Goal: Task Accomplishment & Management: Complete application form

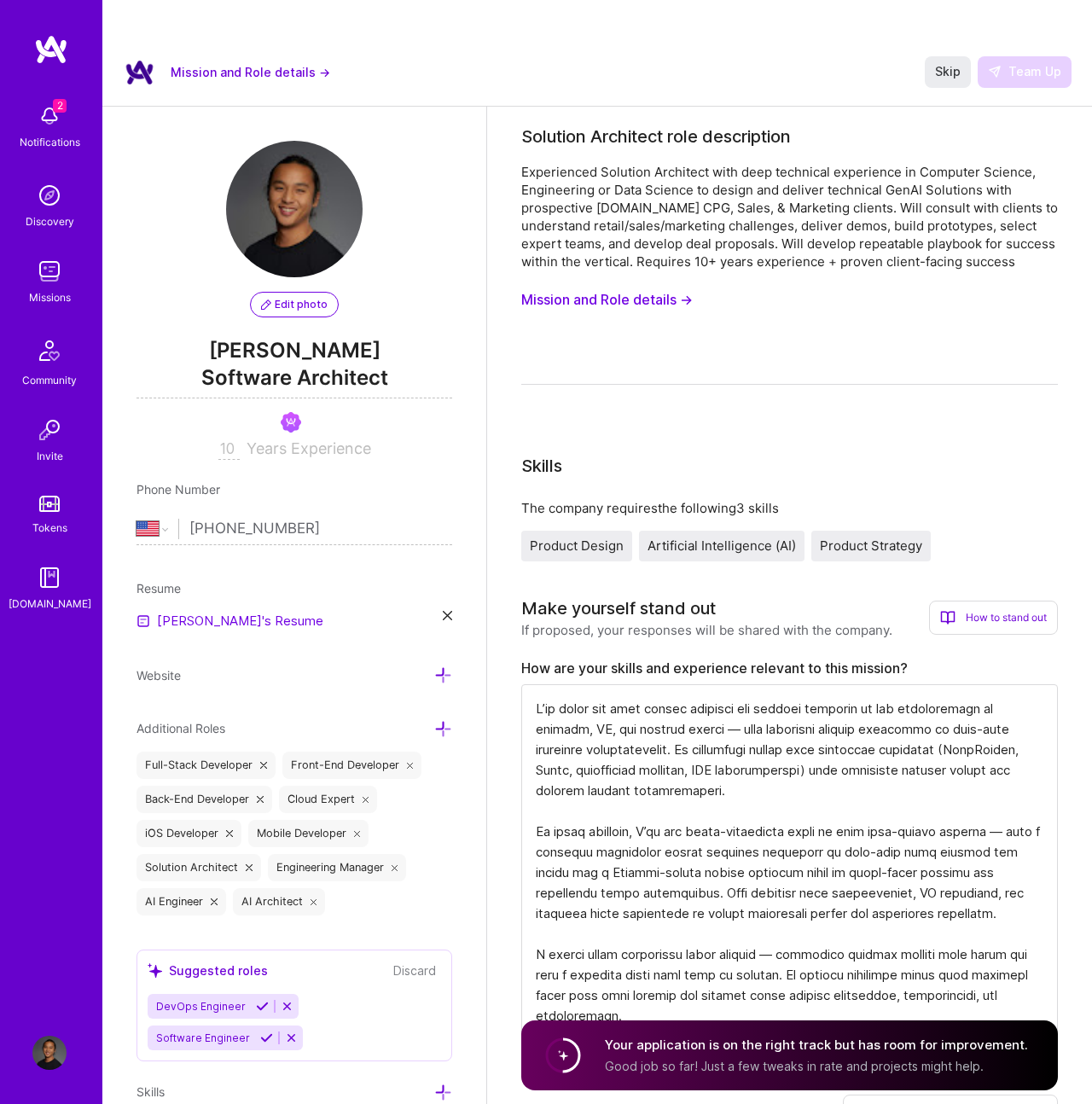
select select "US"
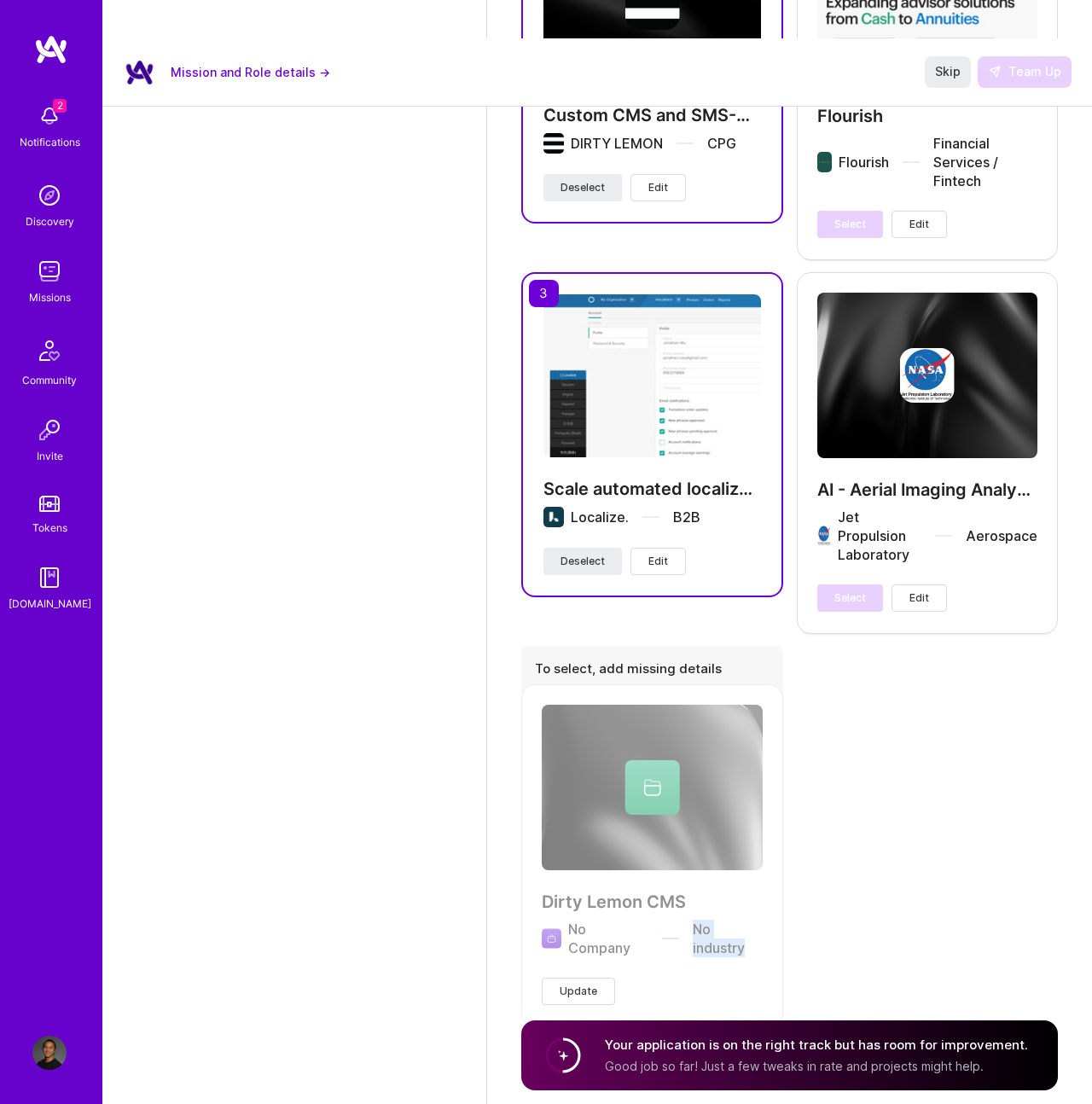
click at [825, 918] on div "Suggested Project Atomic Relay Crypto-Powered FX Currency Settlement Market [DA…" at bounding box center [790, 95] width 537 height 1861
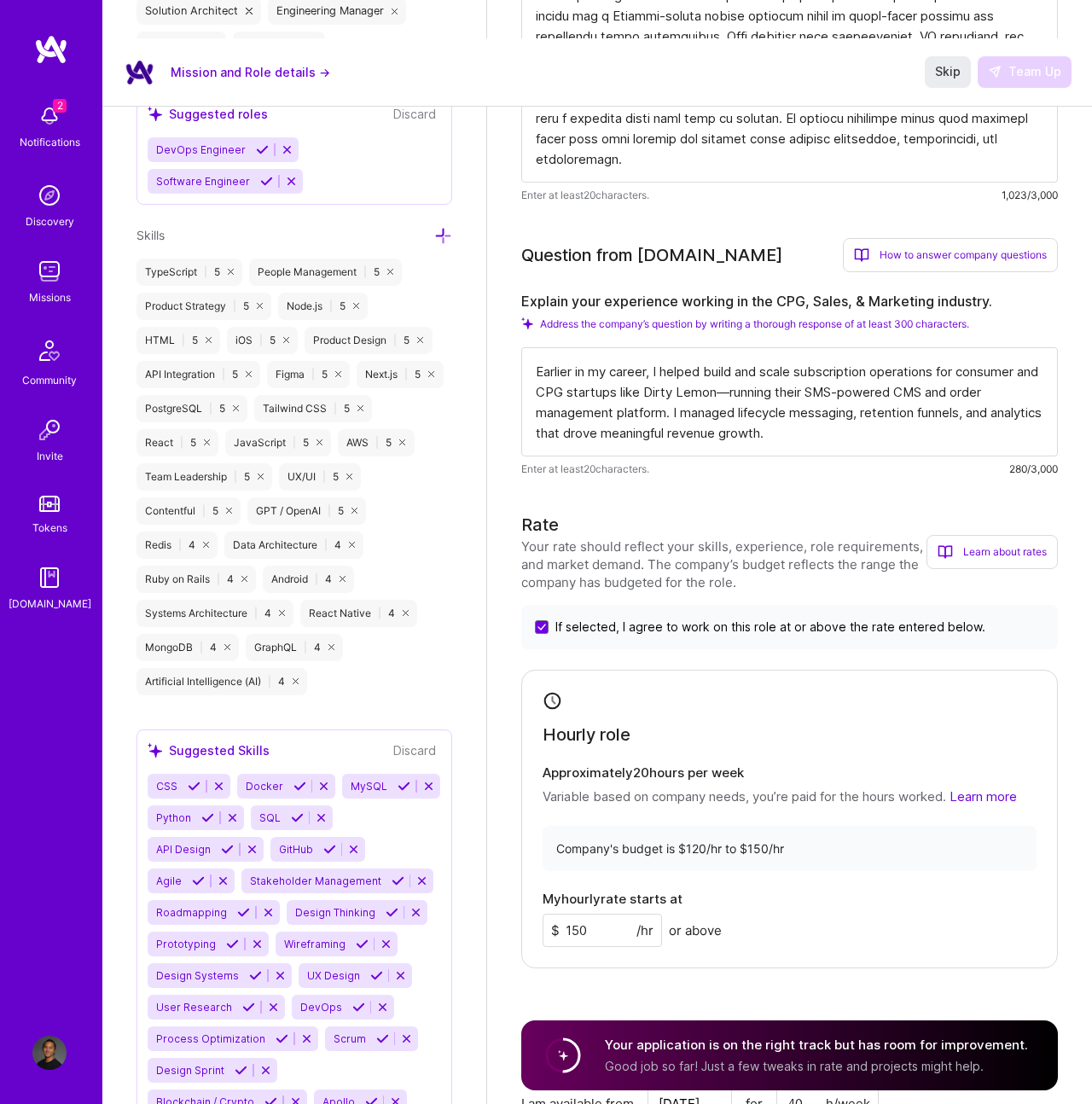
scroll to position [939, 0]
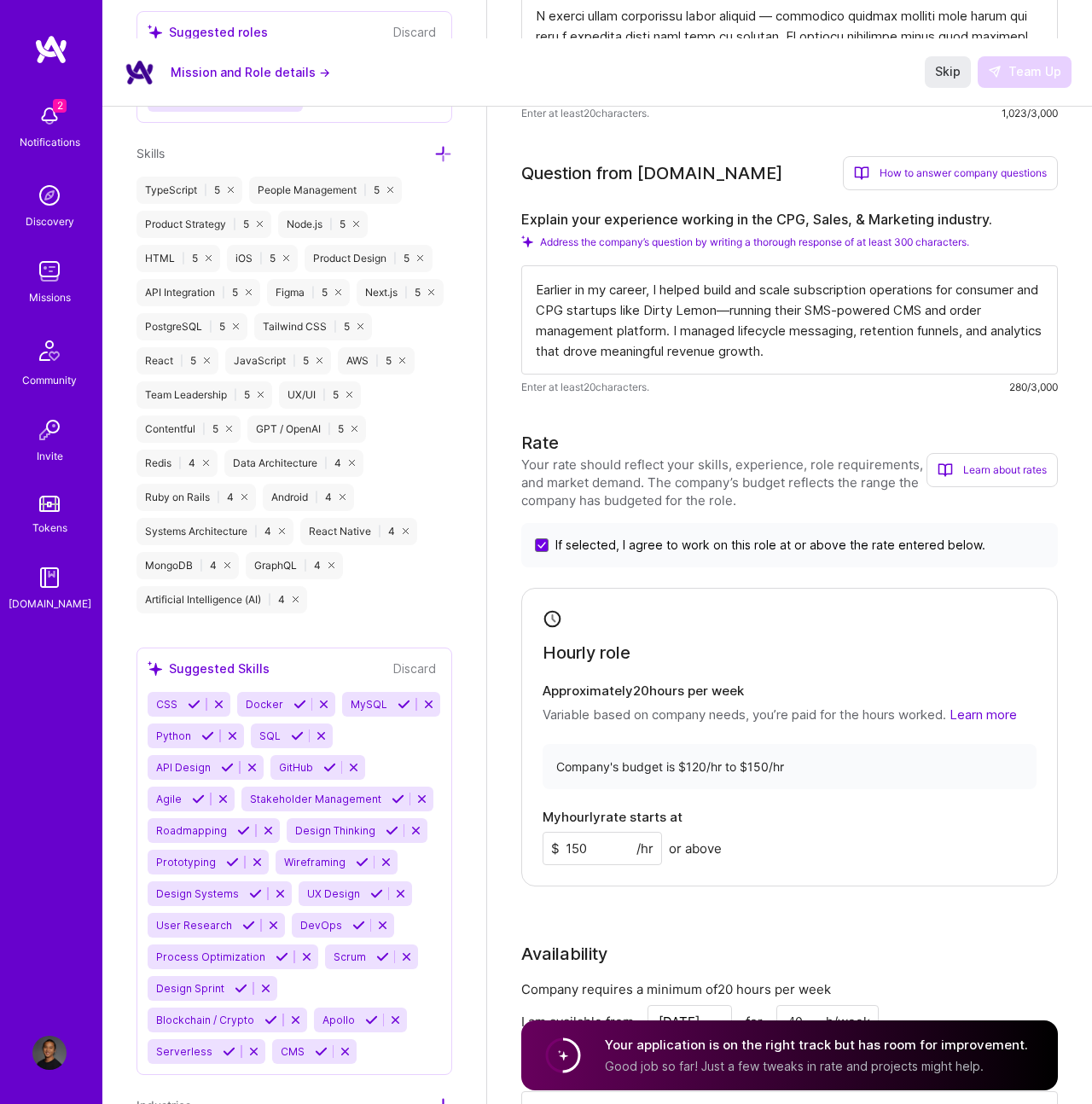
click at [572, 1047] on circle at bounding box center [563, 1056] width 33 height 33
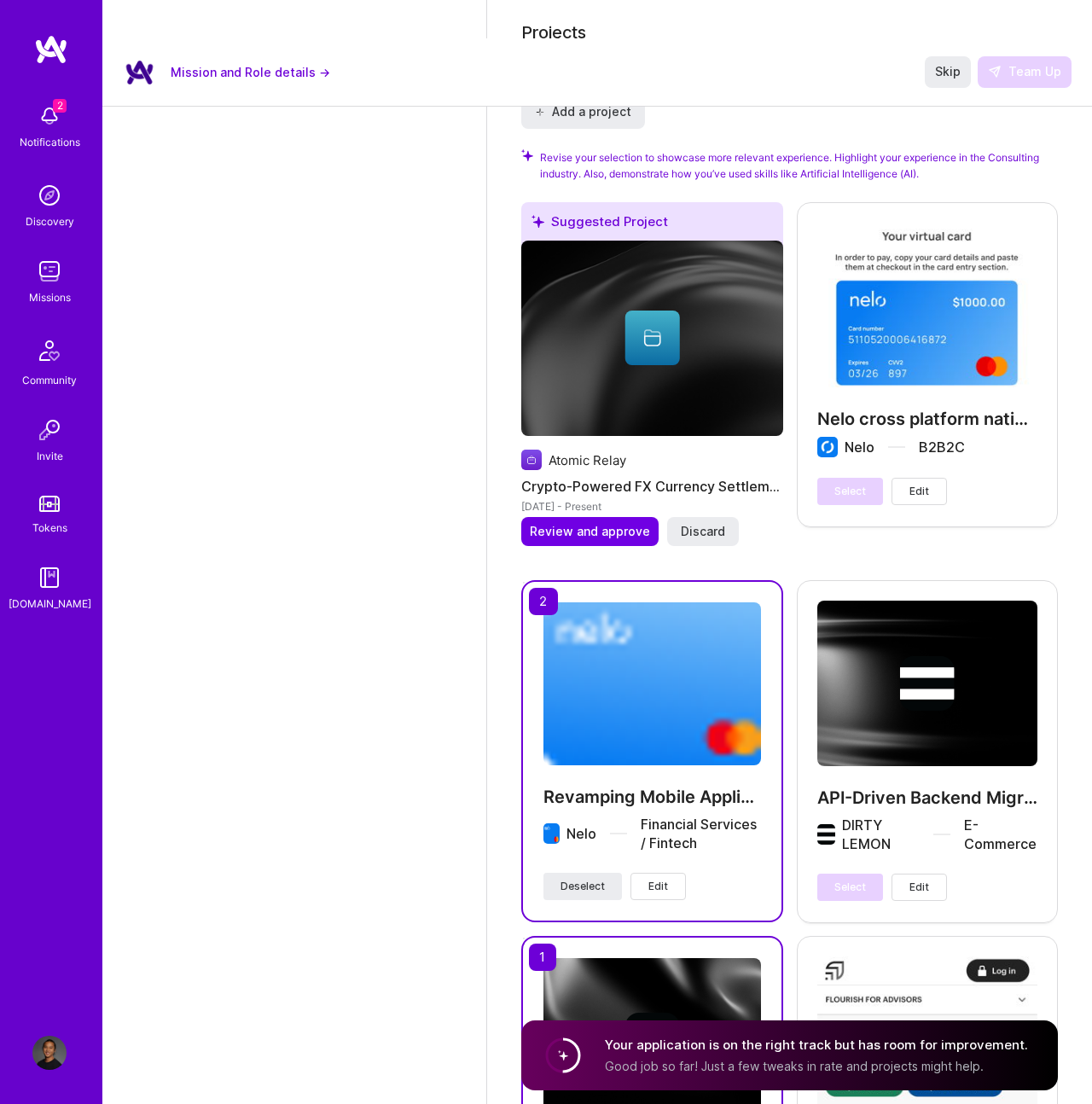
scroll to position [2315, 0]
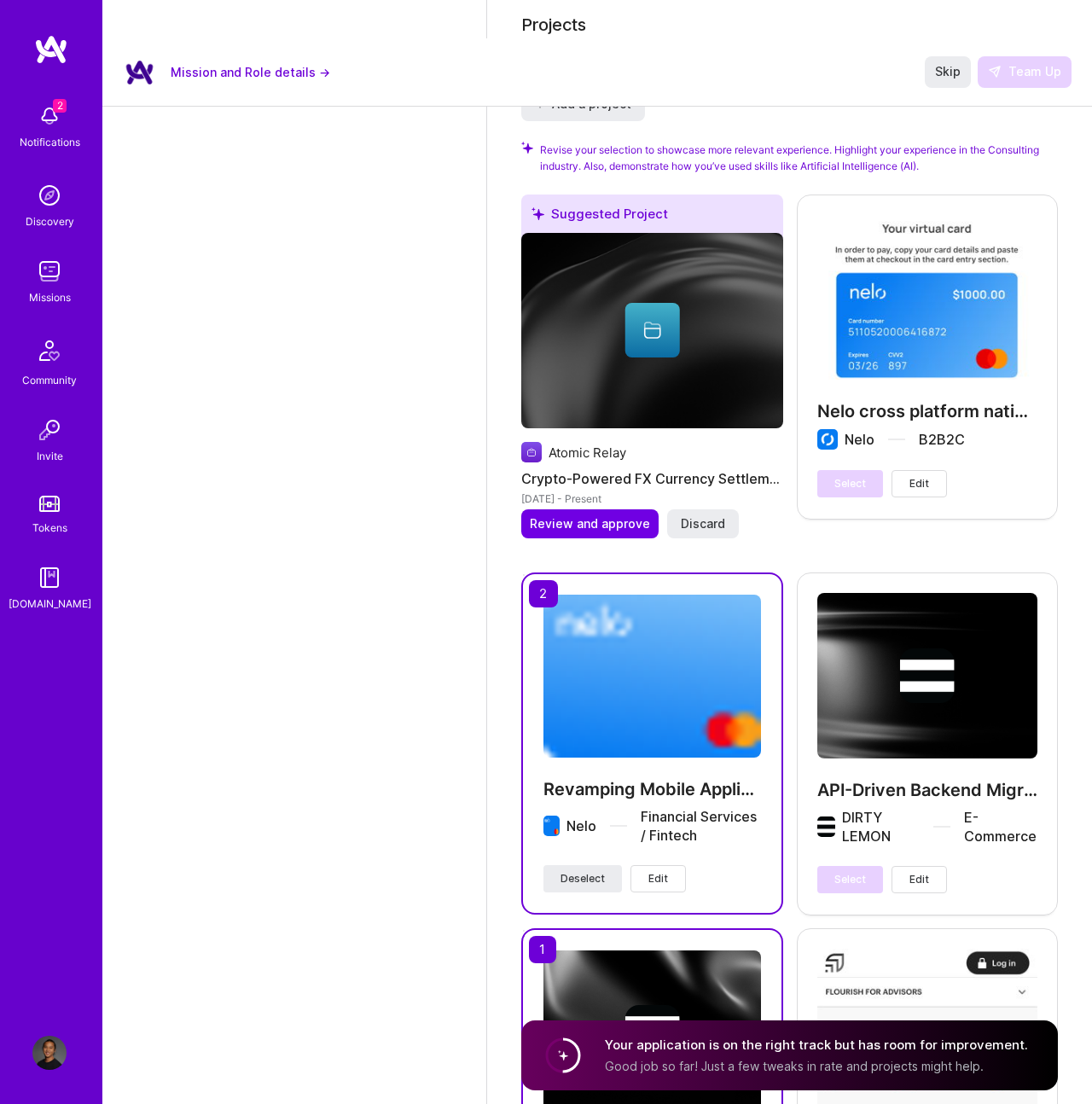
click at [669, 865] on button "Edit" at bounding box center [658, 879] width 56 height 27
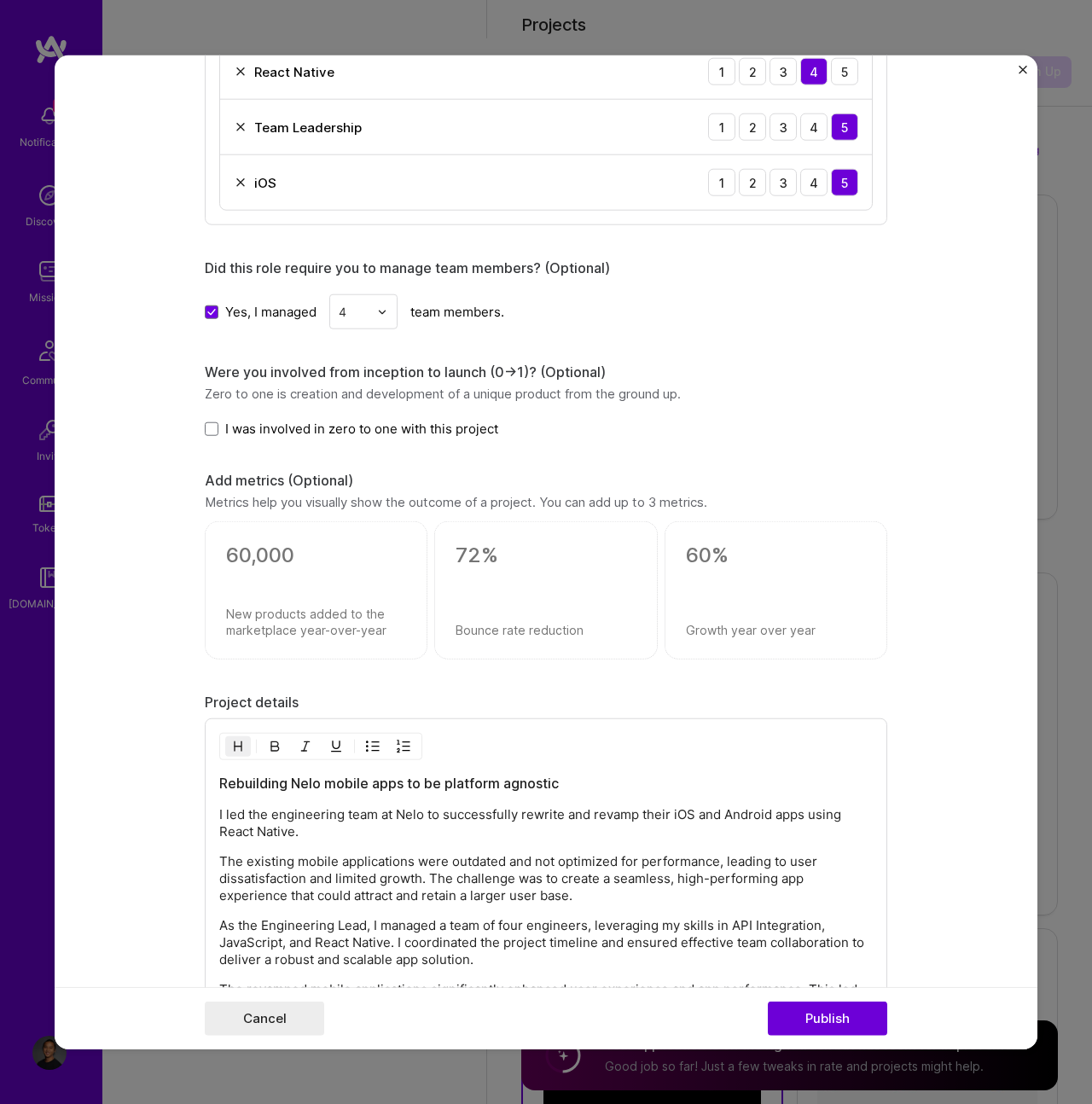
scroll to position [1938, 0]
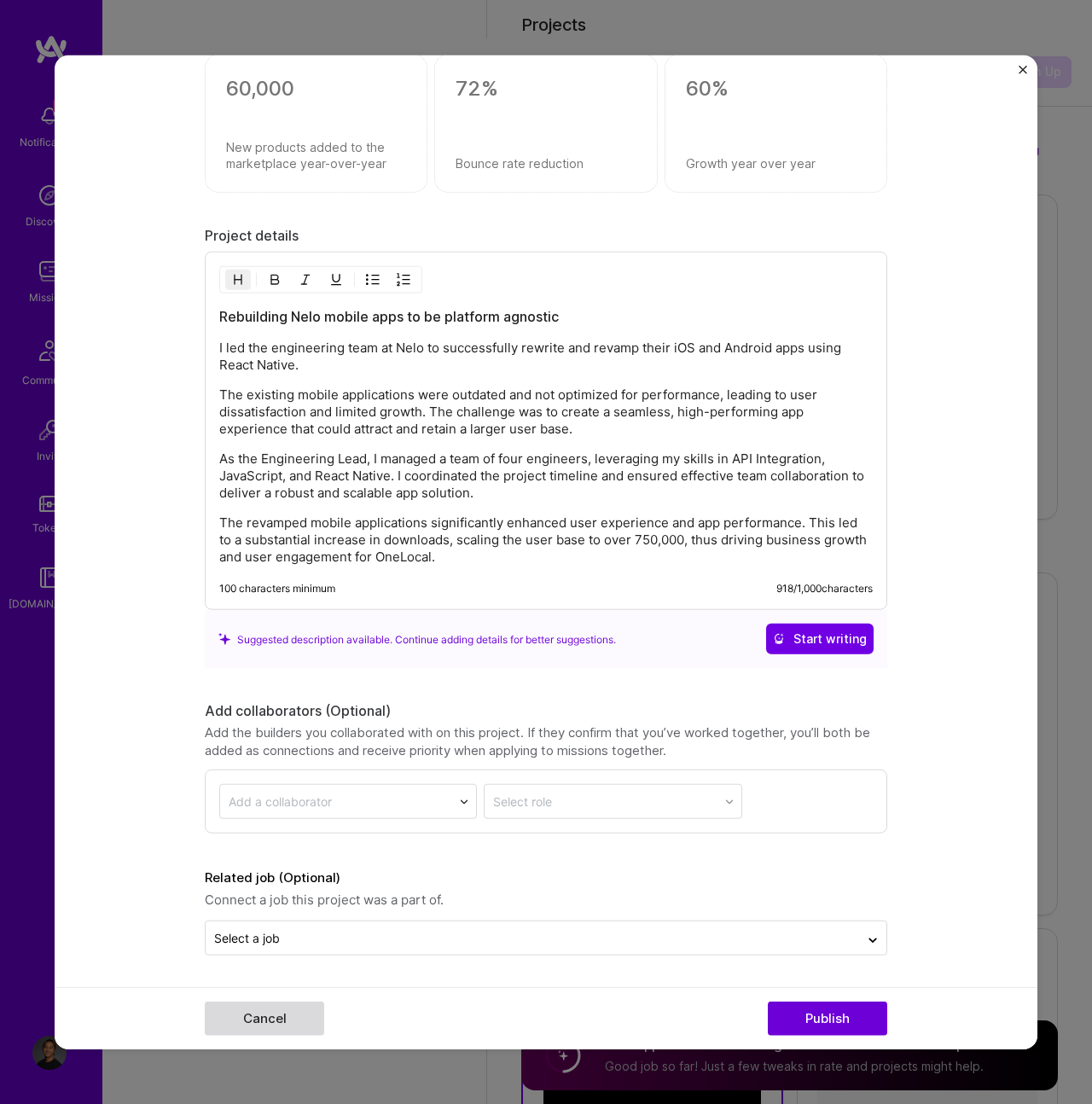
click at [279, 1014] on button "Cancel" at bounding box center [264, 1018] width 120 height 35
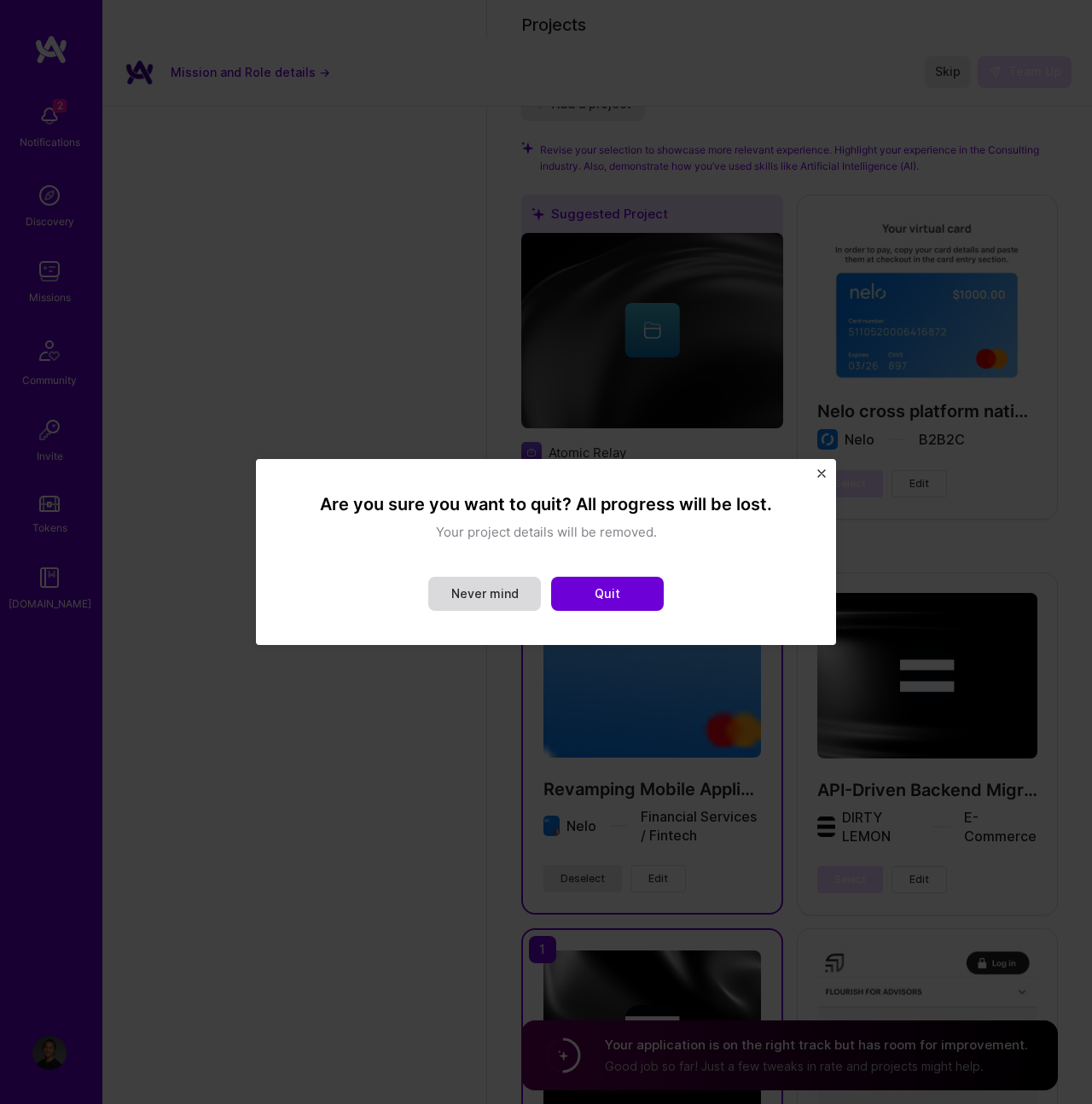
click at [480, 610] on button "Never mind" at bounding box center [484, 594] width 112 height 35
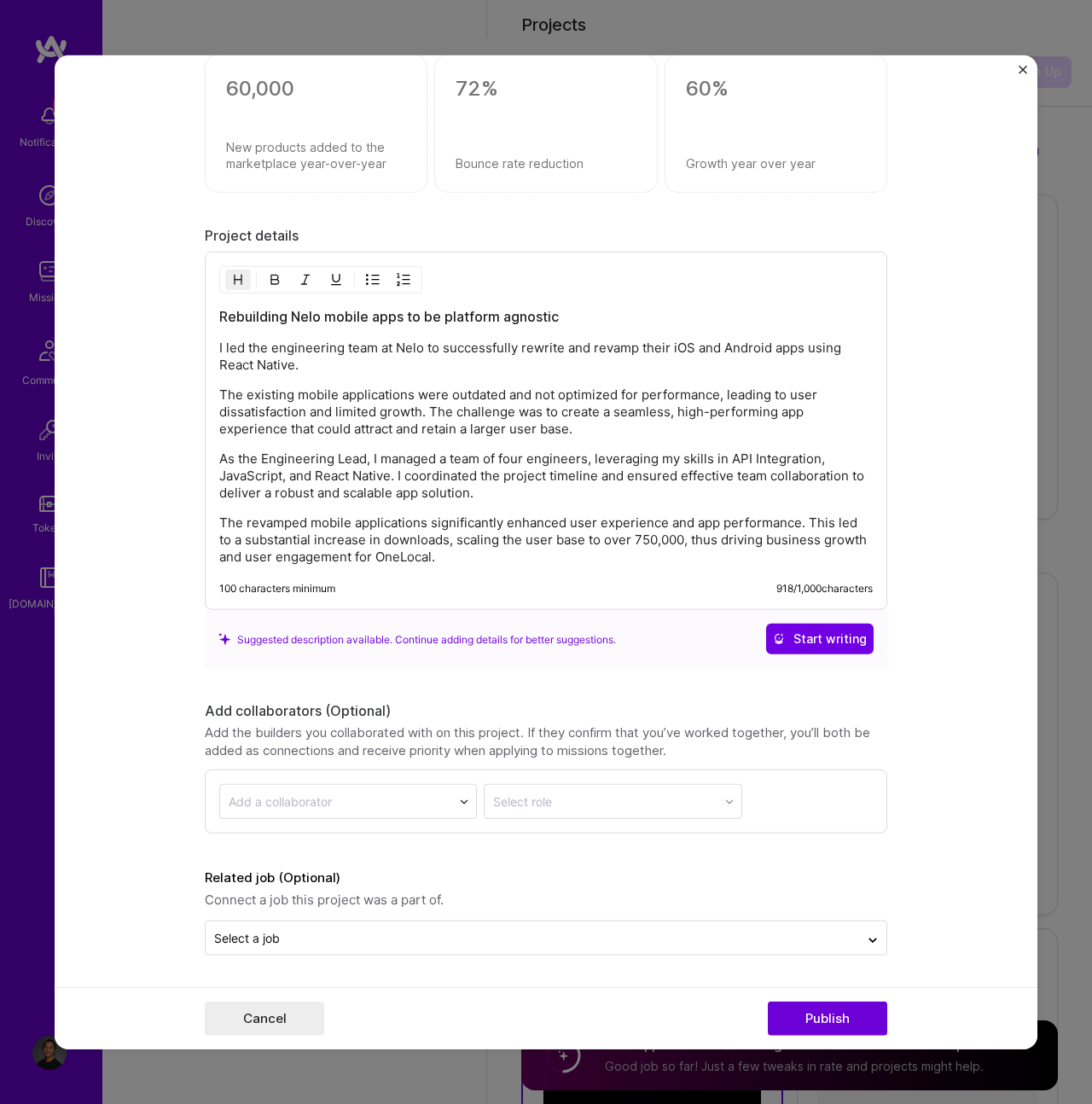
click at [1035, 64] on form "Project title Revamping Mobile Applications Company Nelo Project industry Indus…" at bounding box center [546, 552] width 983 height 994
click at [1023, 64] on form "Project title Revamping Mobile Applications Company Nelo Project industry Indus…" at bounding box center [546, 552] width 983 height 994
click at [1021, 65] on img "Close" at bounding box center [1022, 69] width 9 height 9
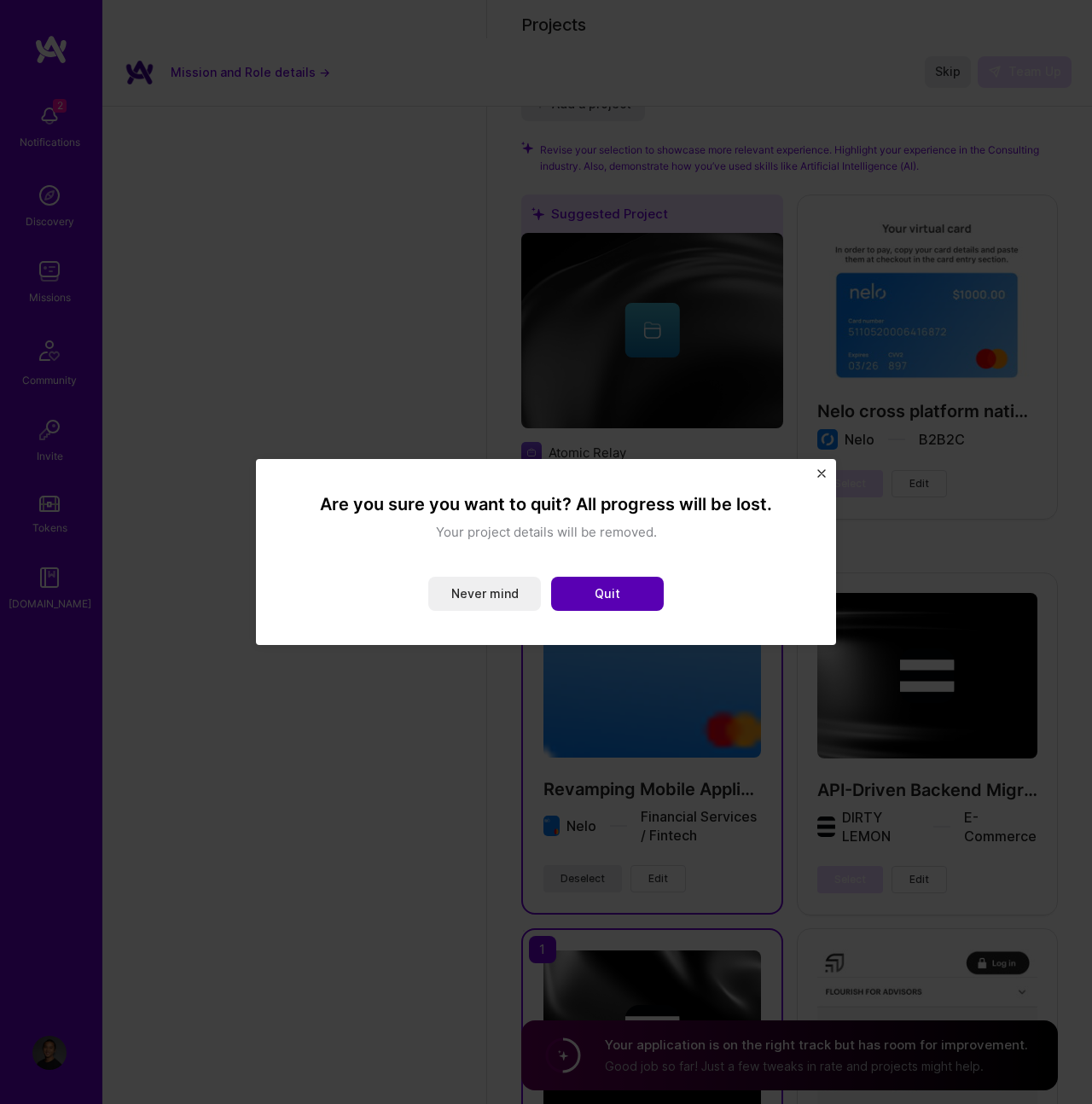
click at [576, 604] on button "Quit" at bounding box center [607, 594] width 112 height 35
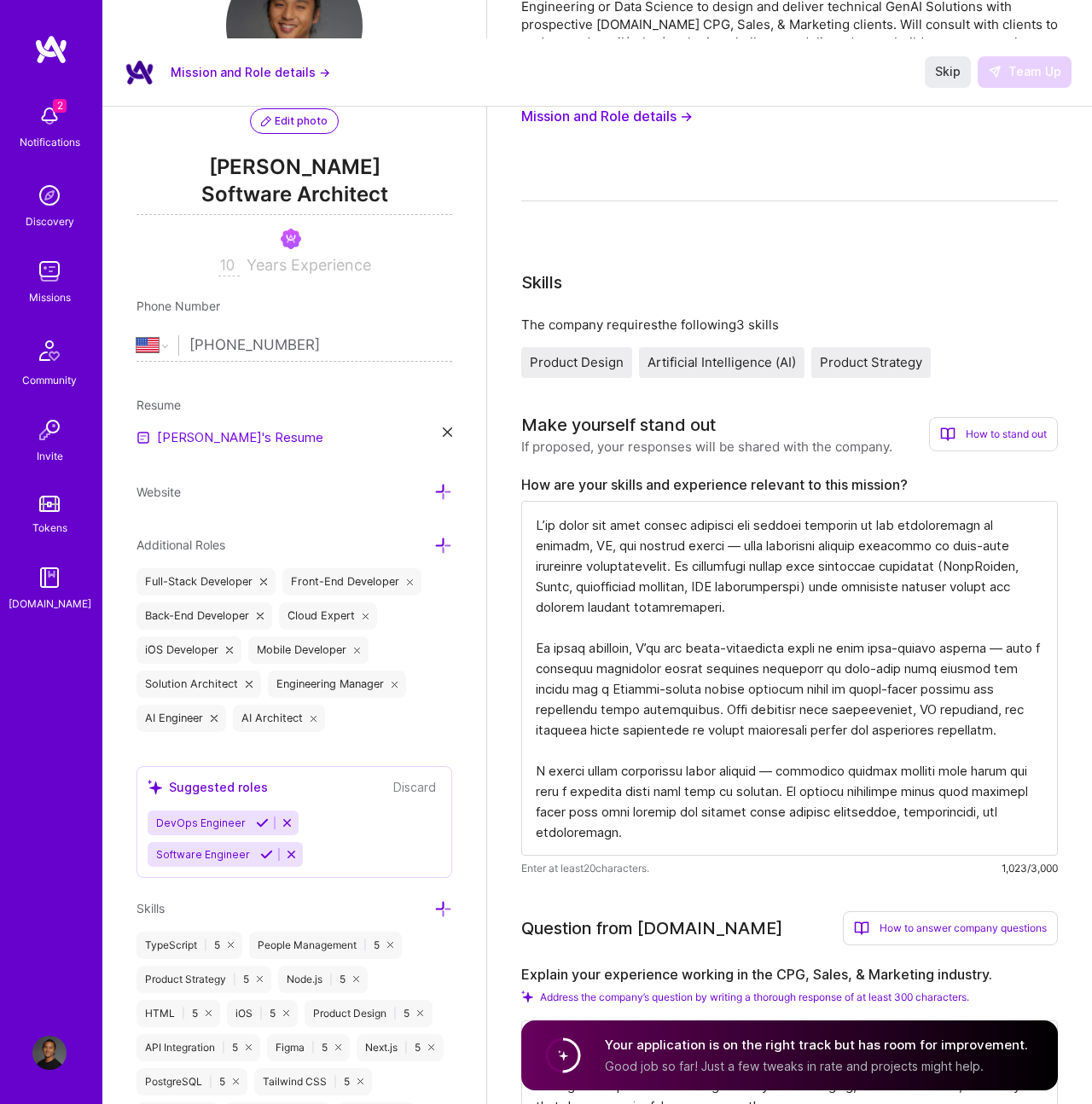
scroll to position [0, 0]
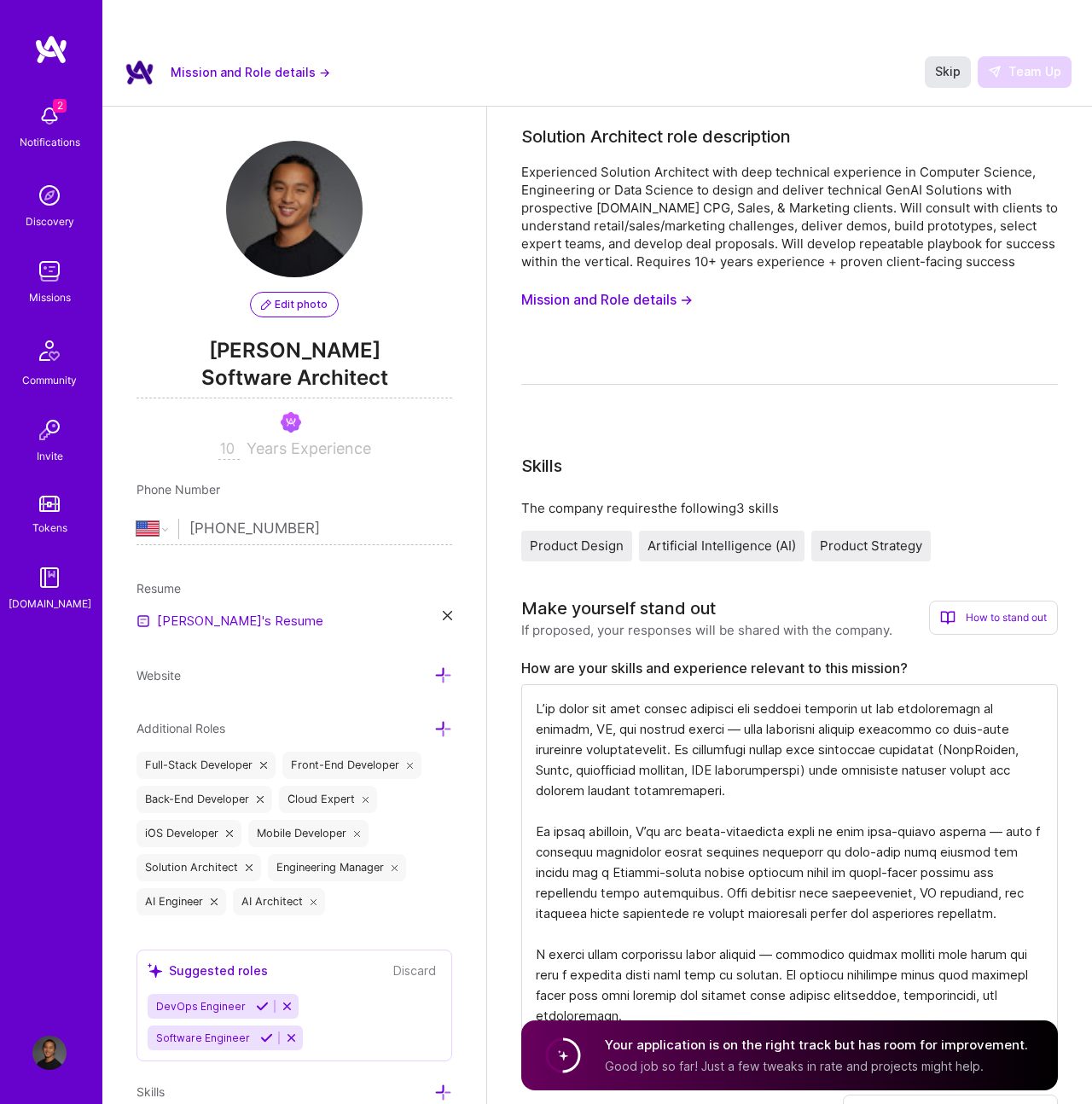
click at [955, 57] on button "Skip" at bounding box center [947, 72] width 46 height 31
click at [955, 63] on span "Skip" at bounding box center [947, 72] width 26 height 17
click at [51, 79] on div "2 Notifications Discovery Missions Community Invite Tokens A.Guide" at bounding box center [51, 523] width 103 height 977
click at [51, 140] on div "Notifications" at bounding box center [49, 142] width 60 height 18
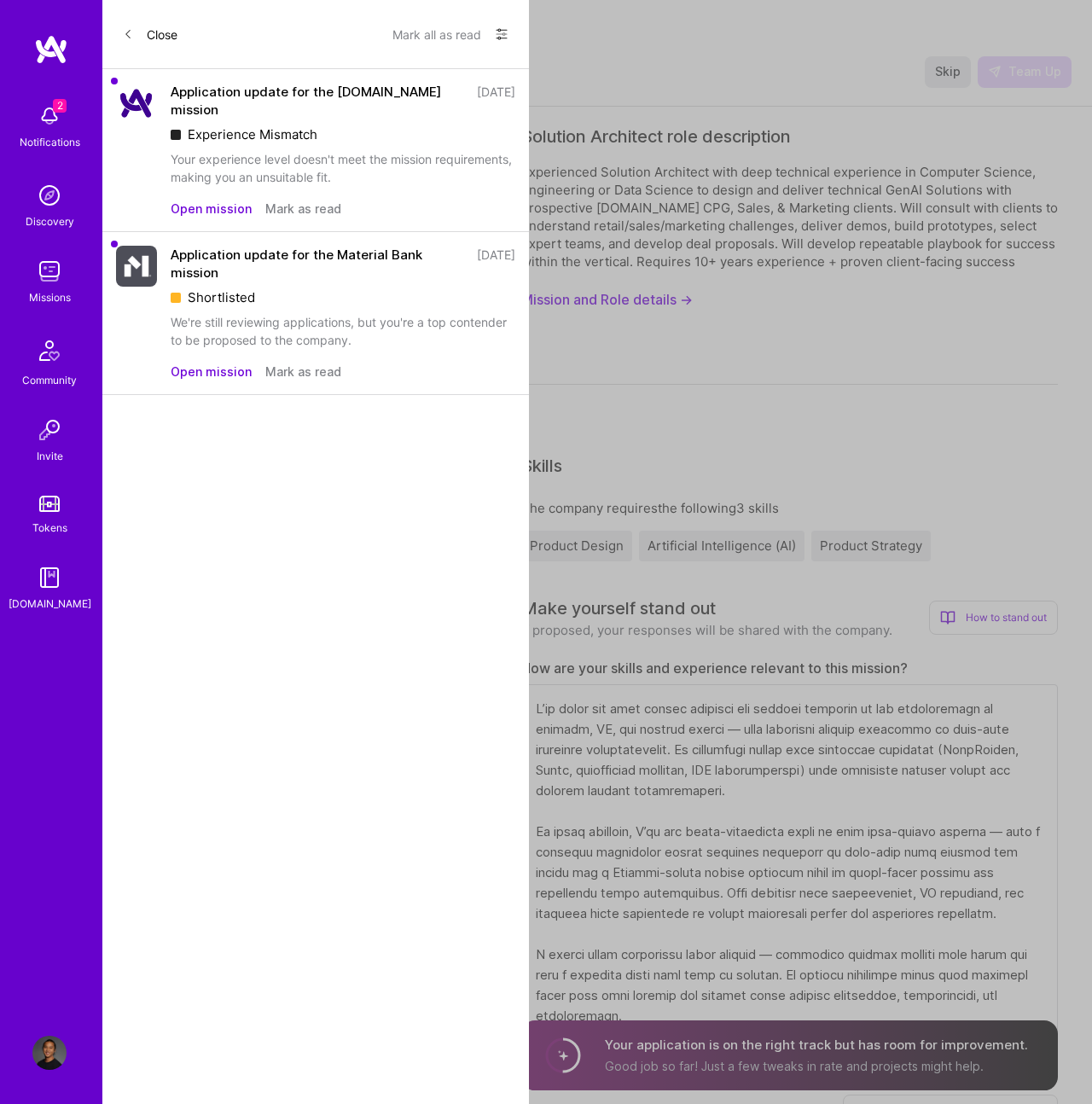
click at [143, 130] on div "Application update for the A.Team mission 2 months ago Experience Mismatch Your…" at bounding box center [315, 151] width 427 height 163
click at [211, 212] on button "Open mission" at bounding box center [211, 208] width 81 height 18
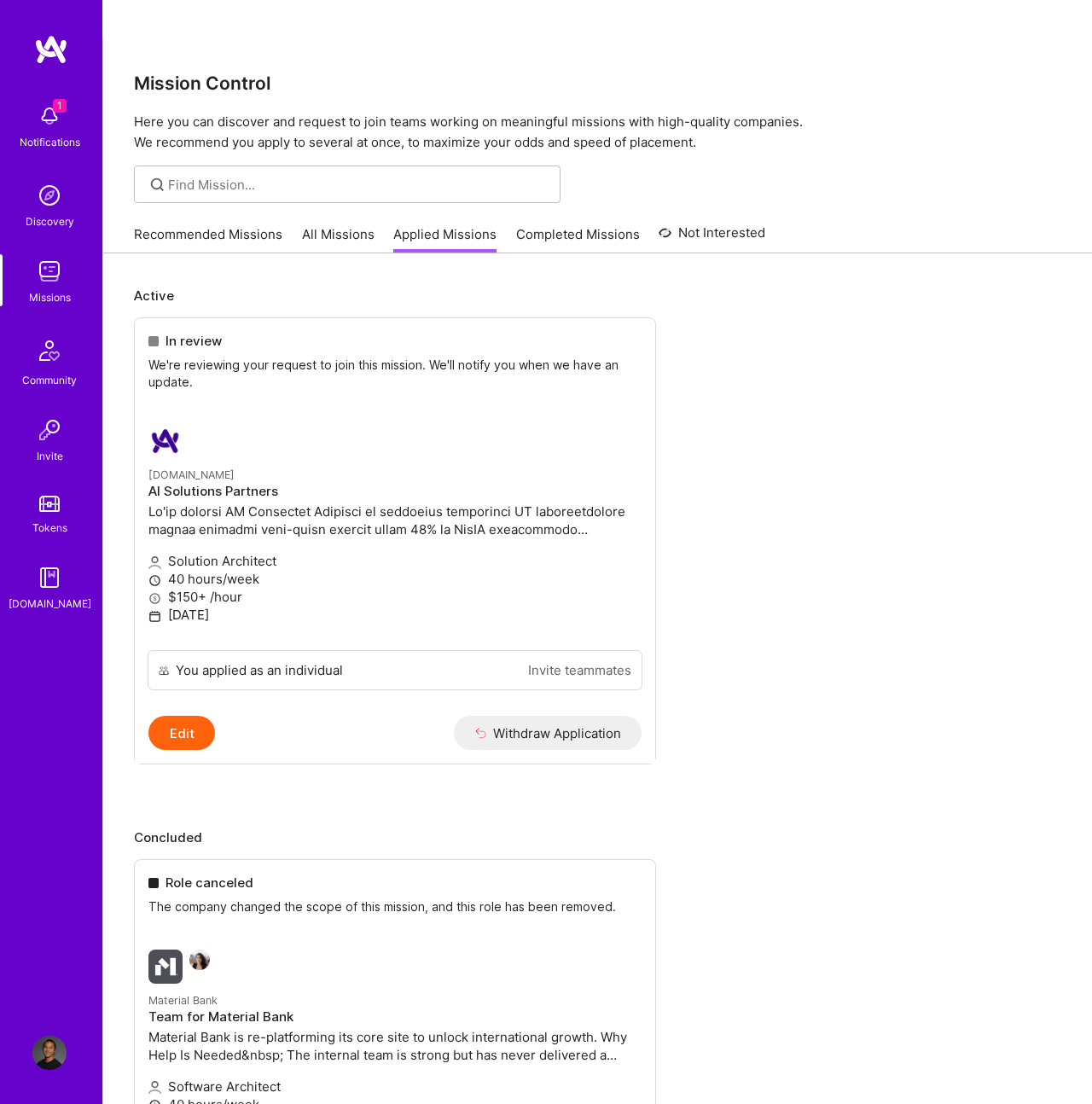
click at [174, 225] on link "Recommended Missions" at bounding box center [208, 239] width 149 height 28
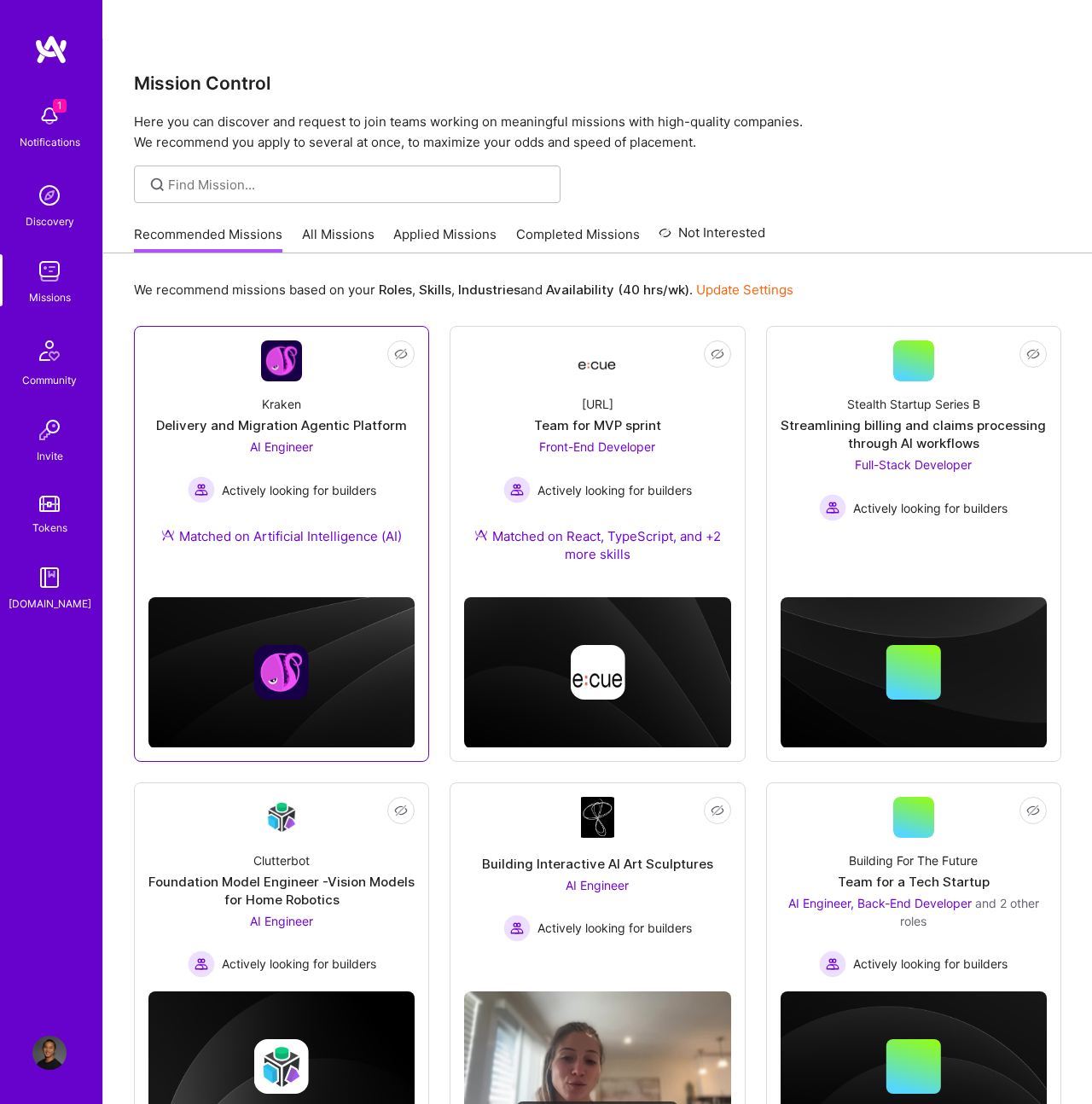
click at [296, 416] on div "Delivery and Migration Agentic Platform" at bounding box center [282, 425] width 251 height 18
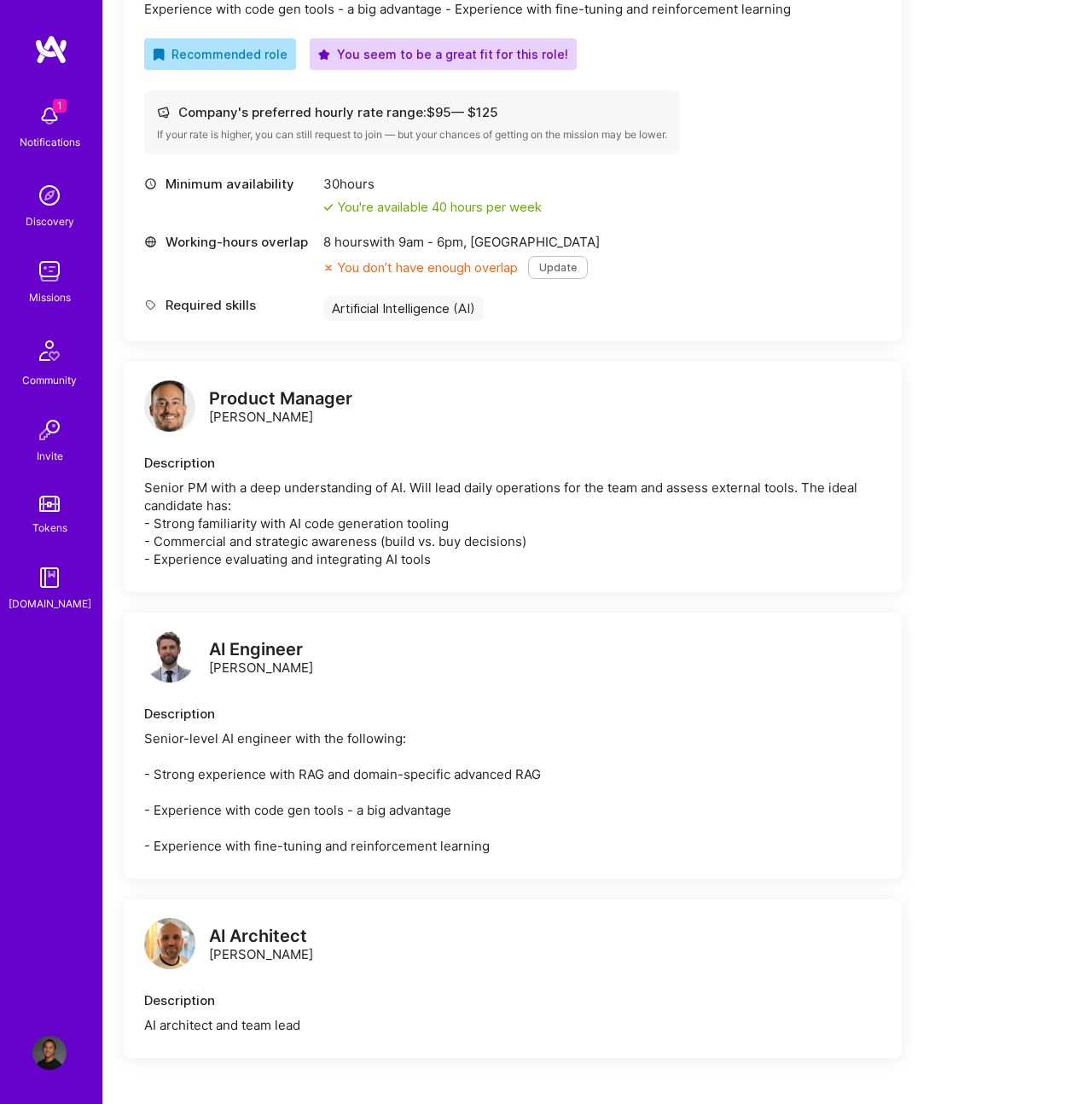
scroll to position [633, 0]
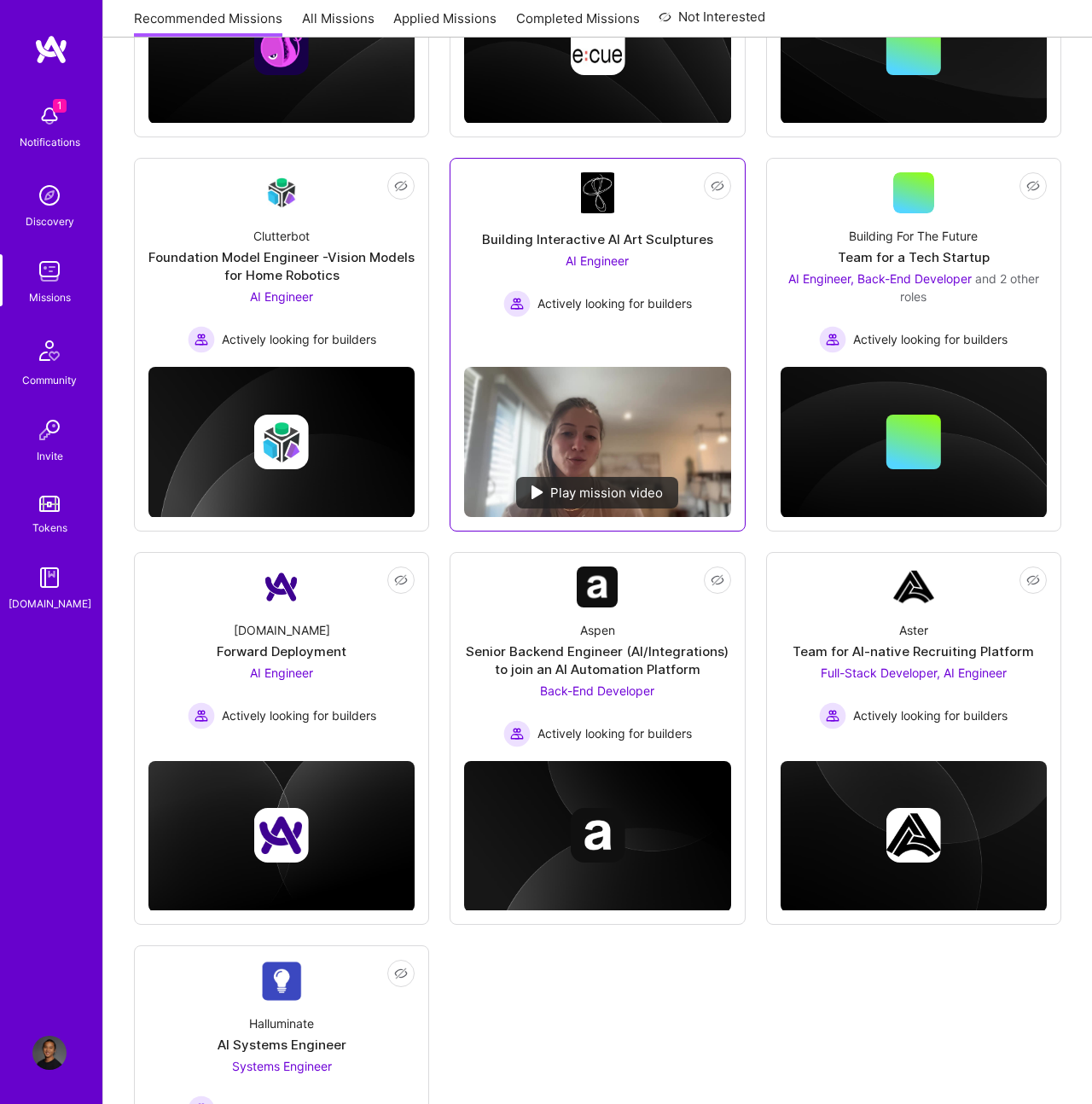
scroll to position [638, 0]
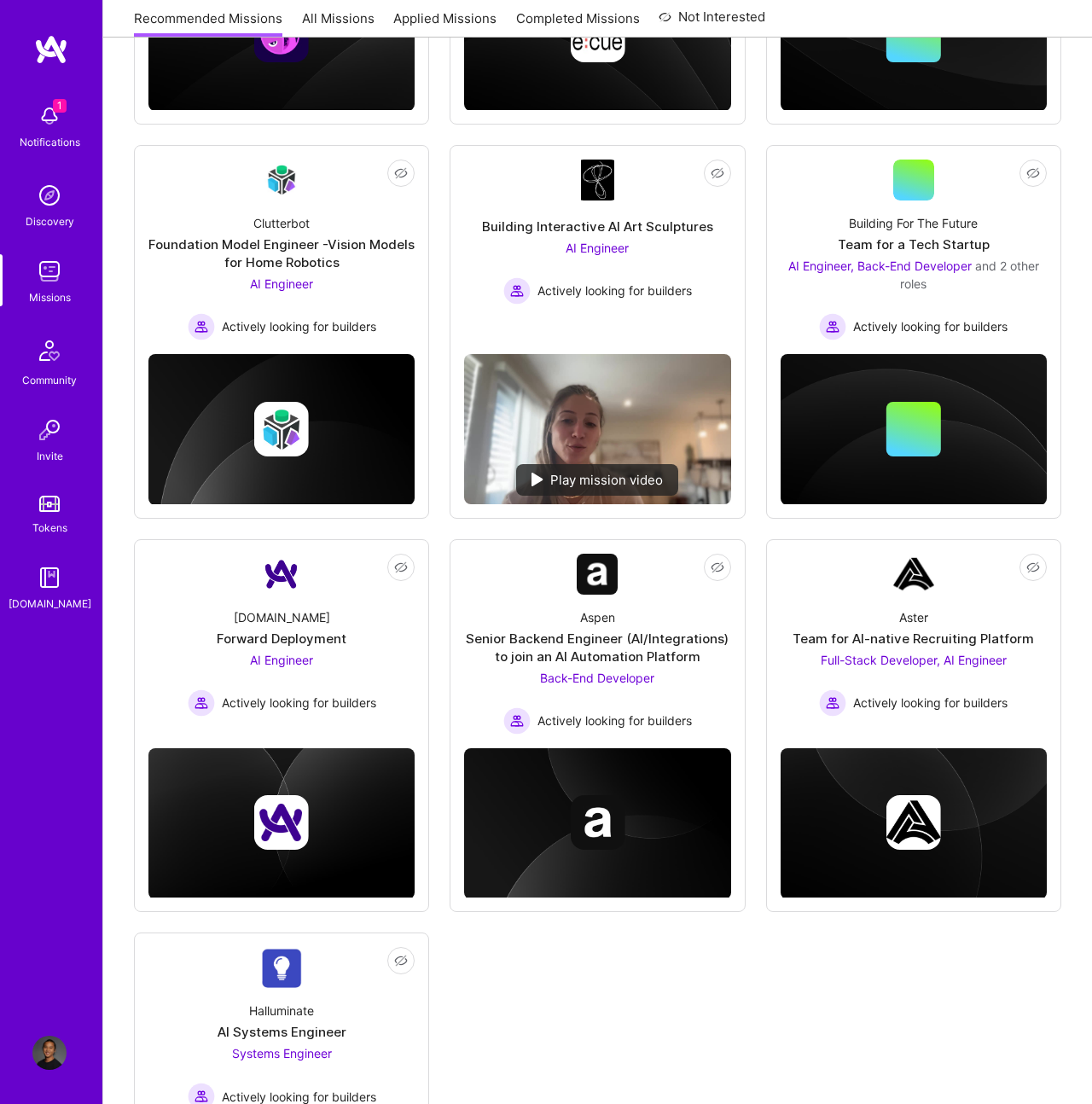
click at [751, 87] on div "Not Interested Kraken Delivery and Migration Agentic Platform AI Engineer Activ…" at bounding box center [597, 488] width 927 height 1600
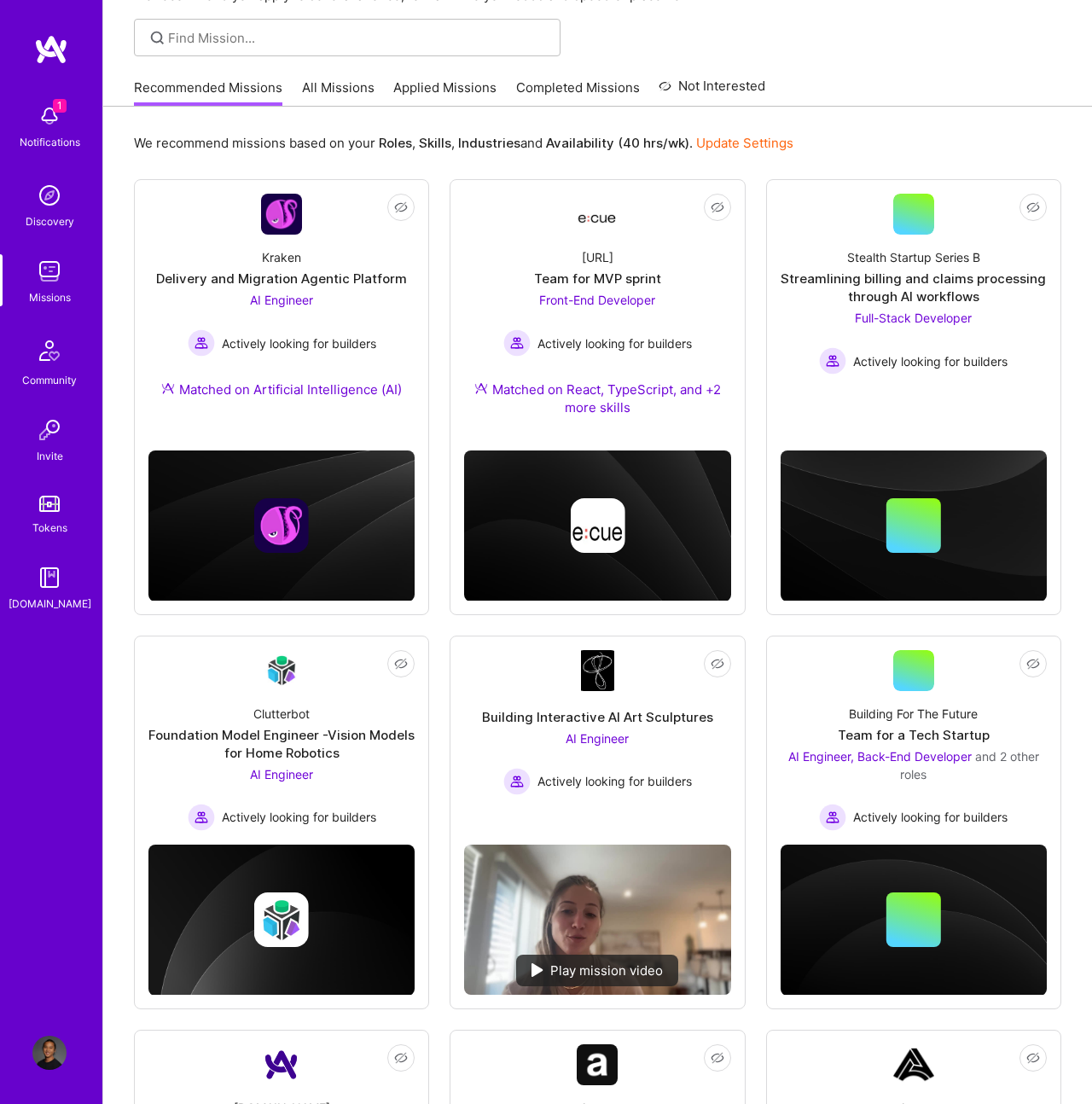
scroll to position [0, 0]
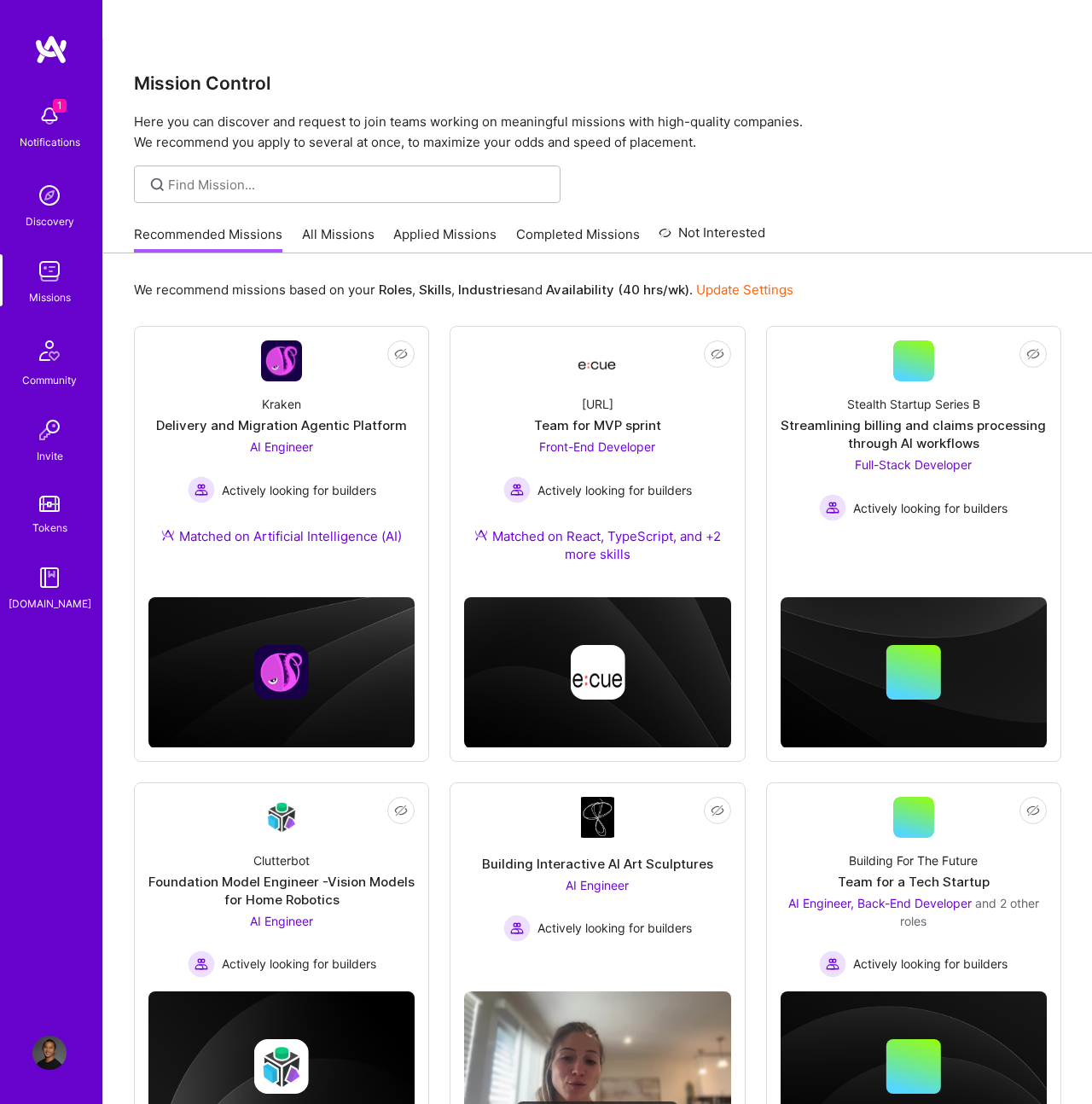
click at [959, 124] on div "Mission Control Here you can discover and request to join teams working on mean…" at bounding box center [597, 1002] width 988 height 1928
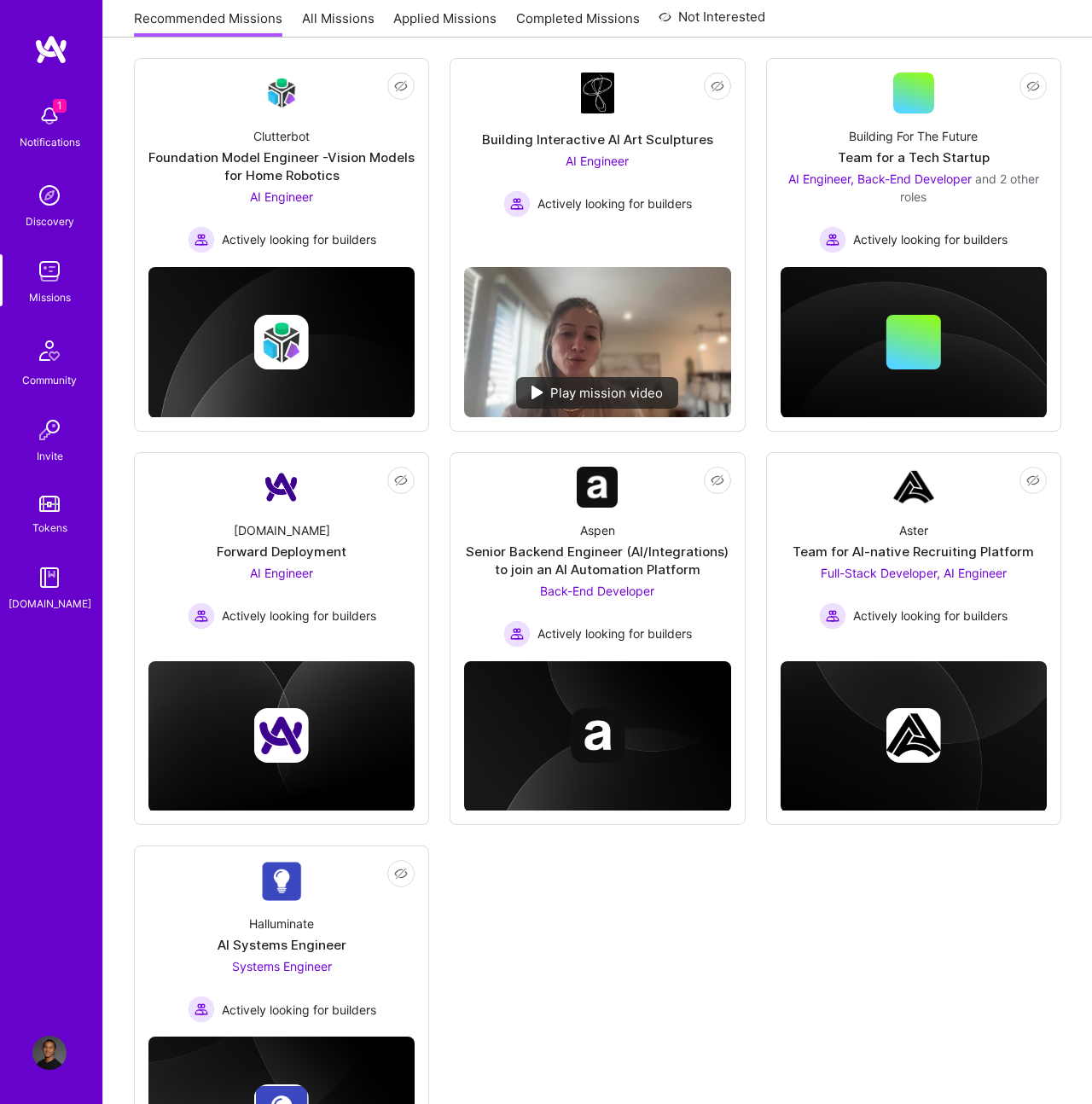
scroll to position [824, 0]
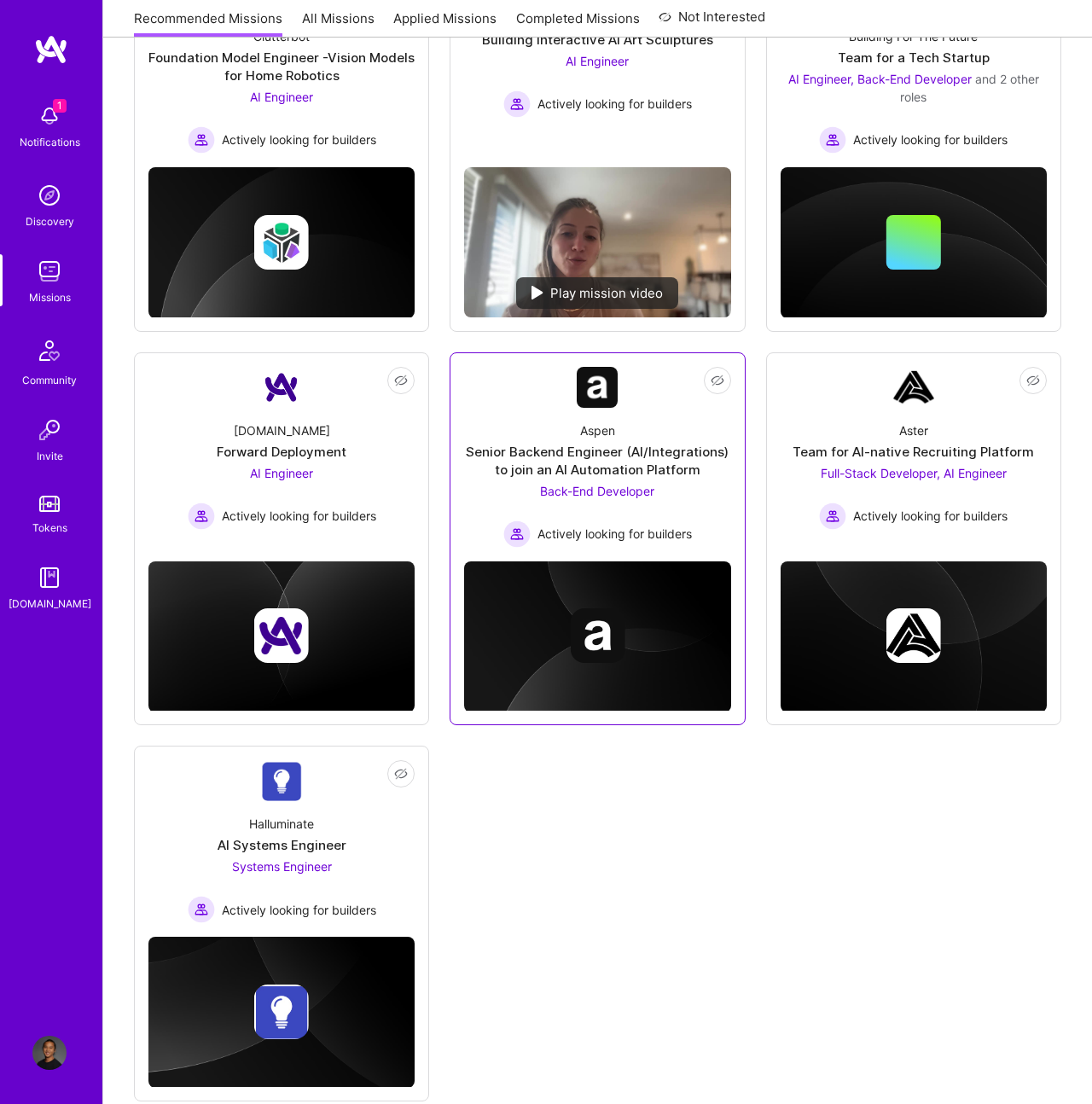
click at [526, 482] on div "Back-End Developer Actively looking for builders" at bounding box center [597, 515] width 189 height 65
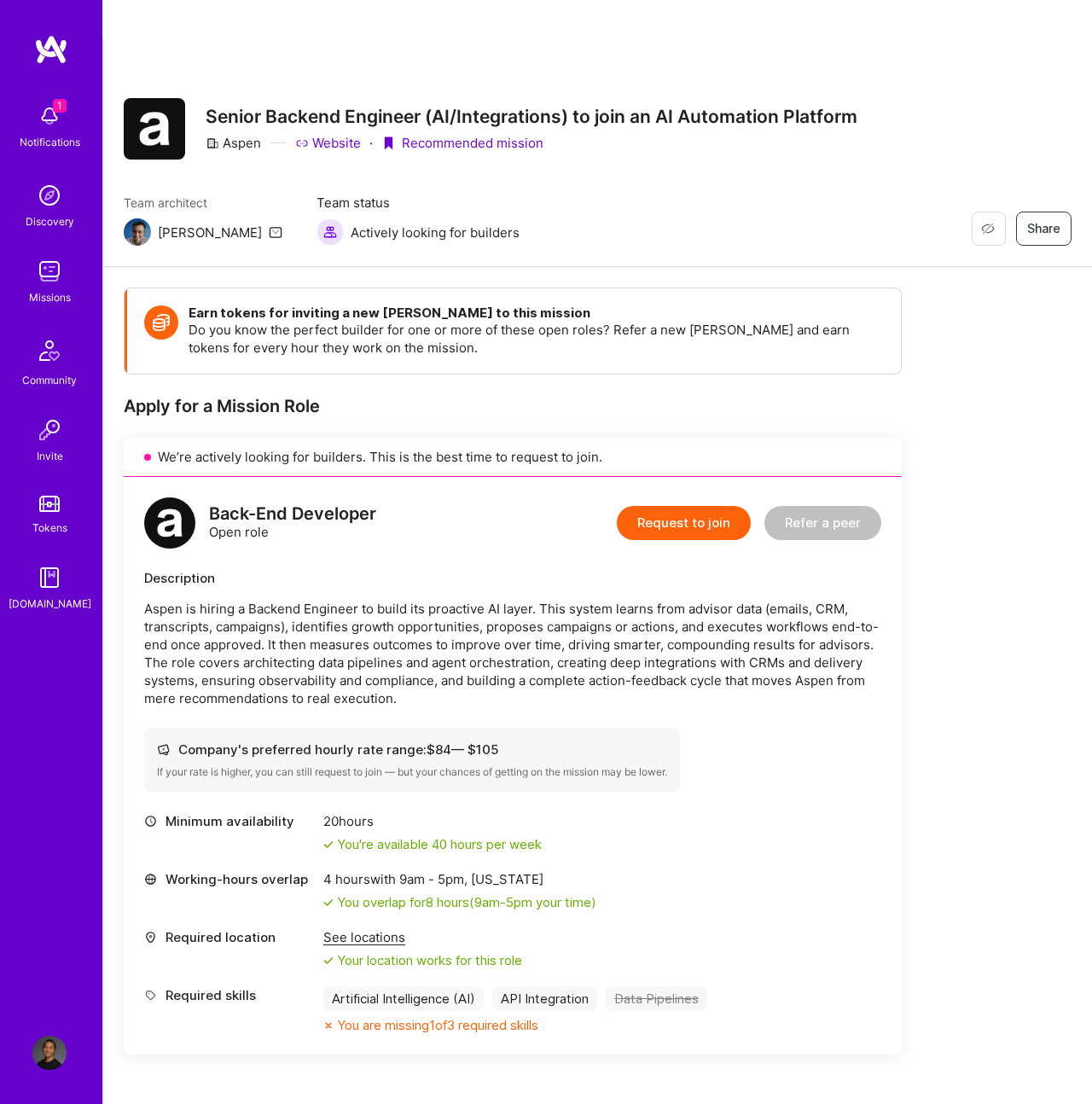
click at [692, 506] on button "Request to join" at bounding box center [684, 524] width 134 height 35
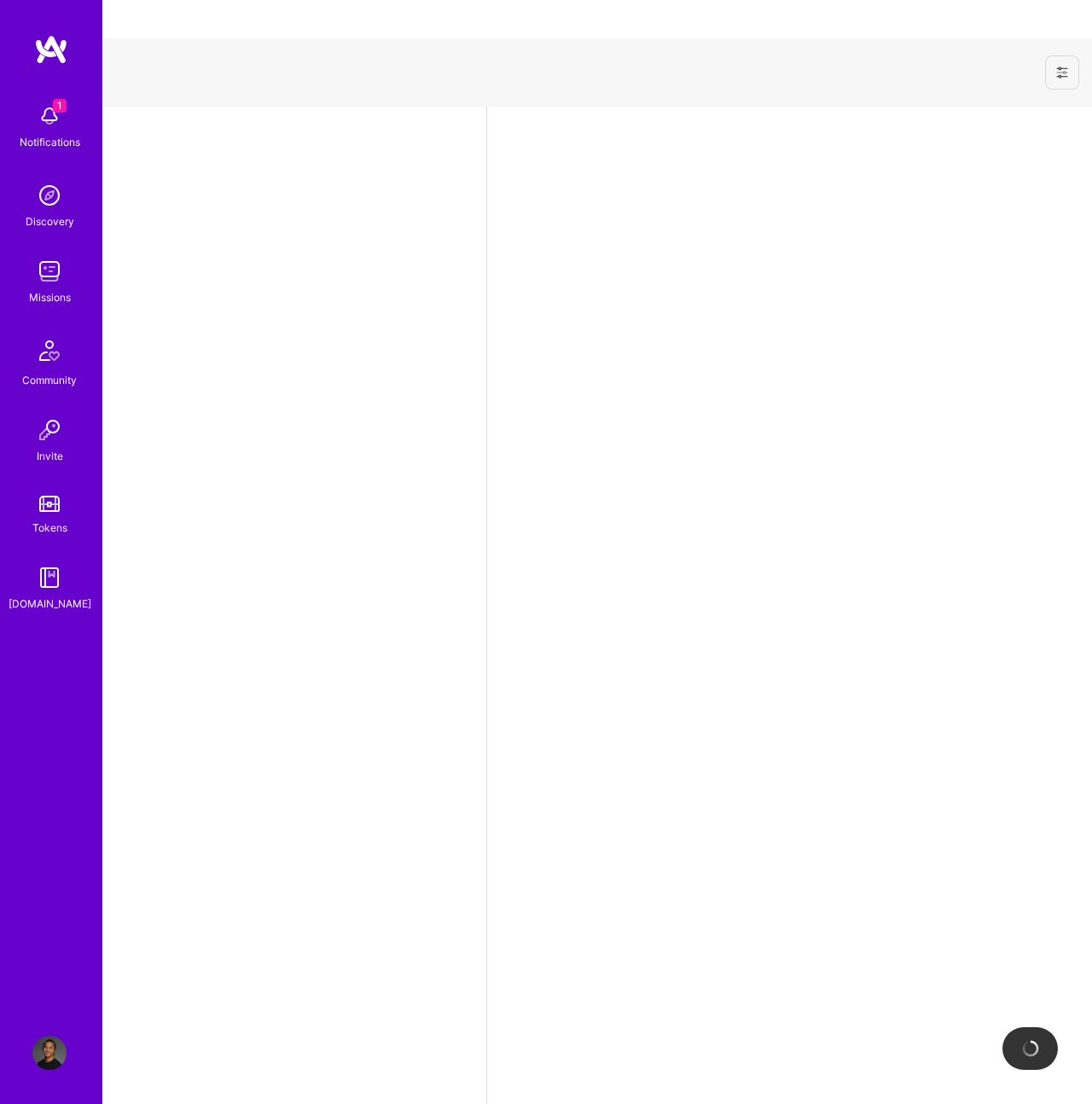
select select "US"
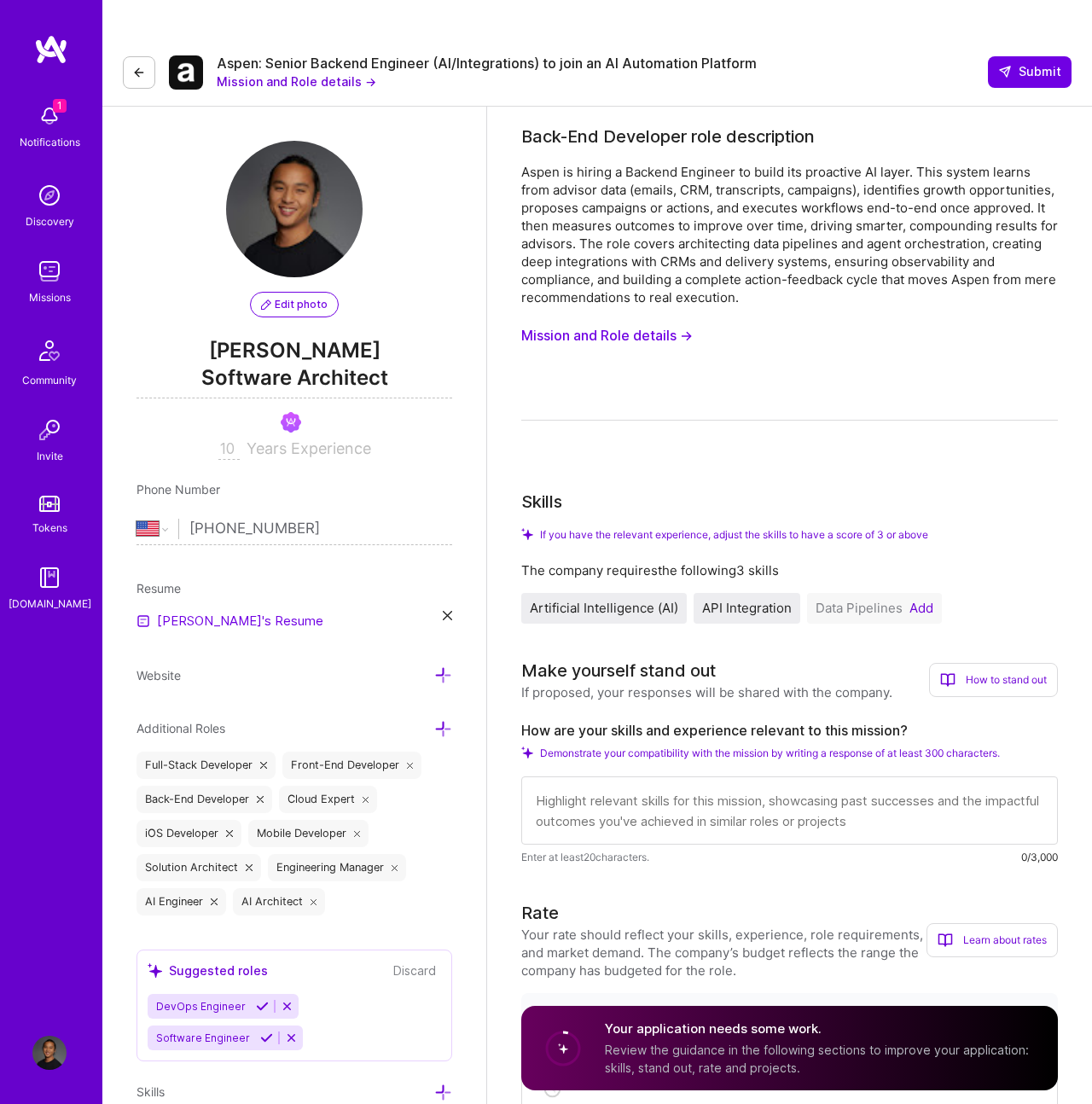
click at [926, 601] on button "Add" at bounding box center [920, 608] width 24 height 13
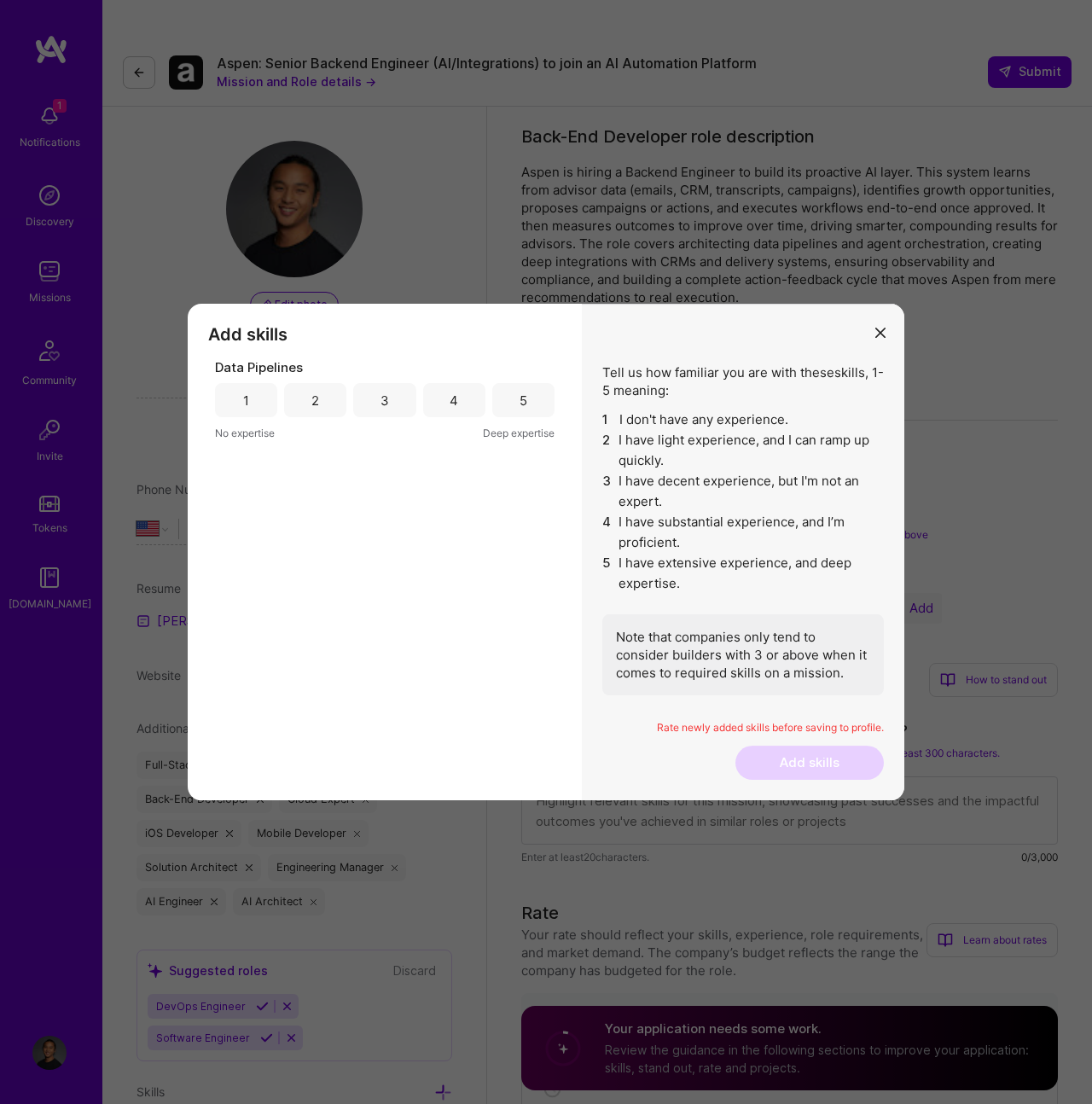
click at [522, 393] on div "5" at bounding box center [523, 400] width 8 height 18
click at [847, 768] on button "Add skills" at bounding box center [809, 763] width 149 height 35
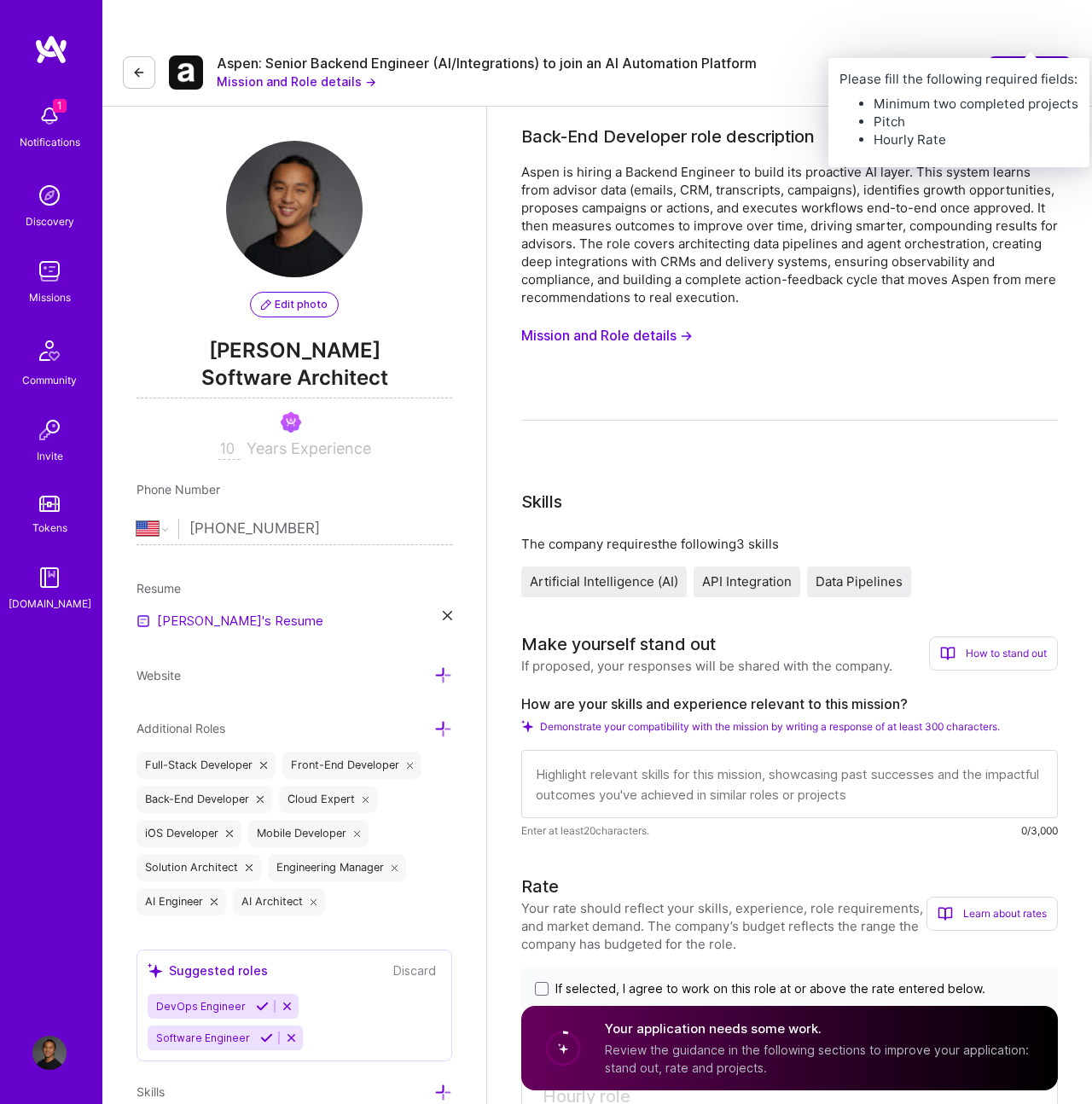
click at [1039, 63] on span "Submit" at bounding box center [1030, 72] width 63 height 17
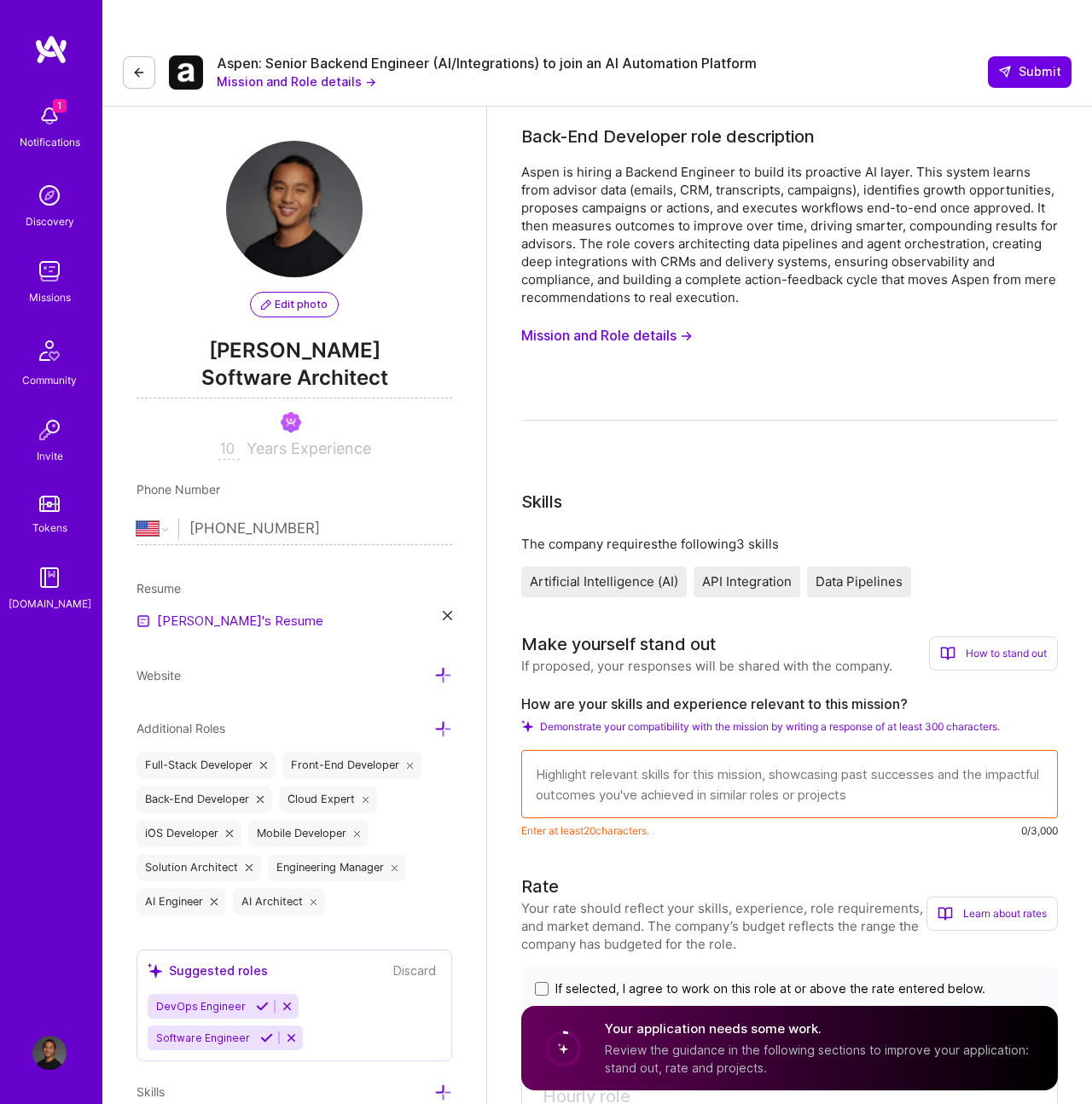
click at [927, 703] on div "How are your skills and experience relevant to this mission? Demonstrate your c…" at bounding box center [790, 767] width 537 height 144
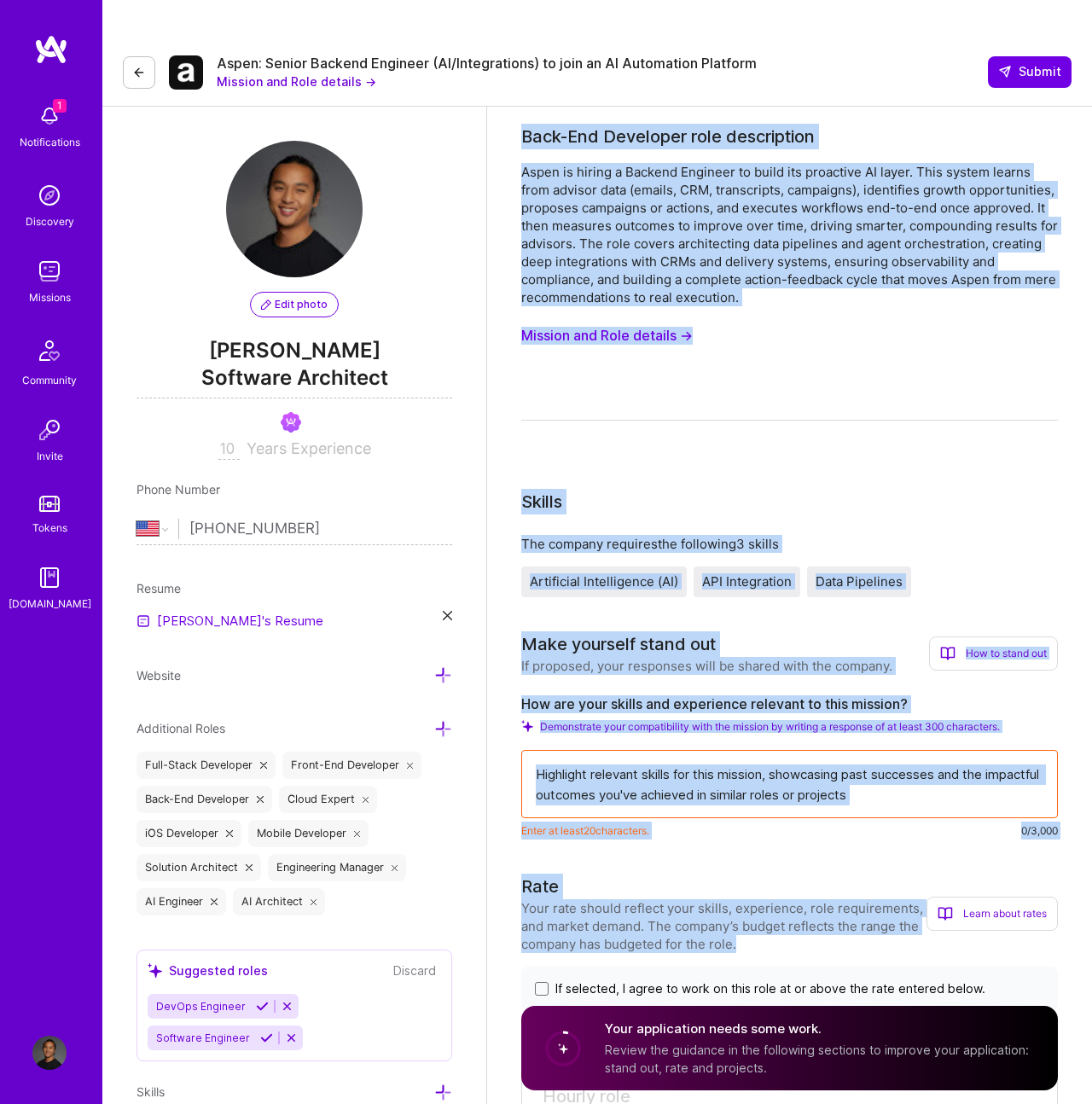
drag, startPoint x: 510, startPoint y: 80, endPoint x: 825, endPoint y: 903, distance: 881.2
copy div "Back-End Developer role description Aspen is hiring a Backend Engineer to build…"
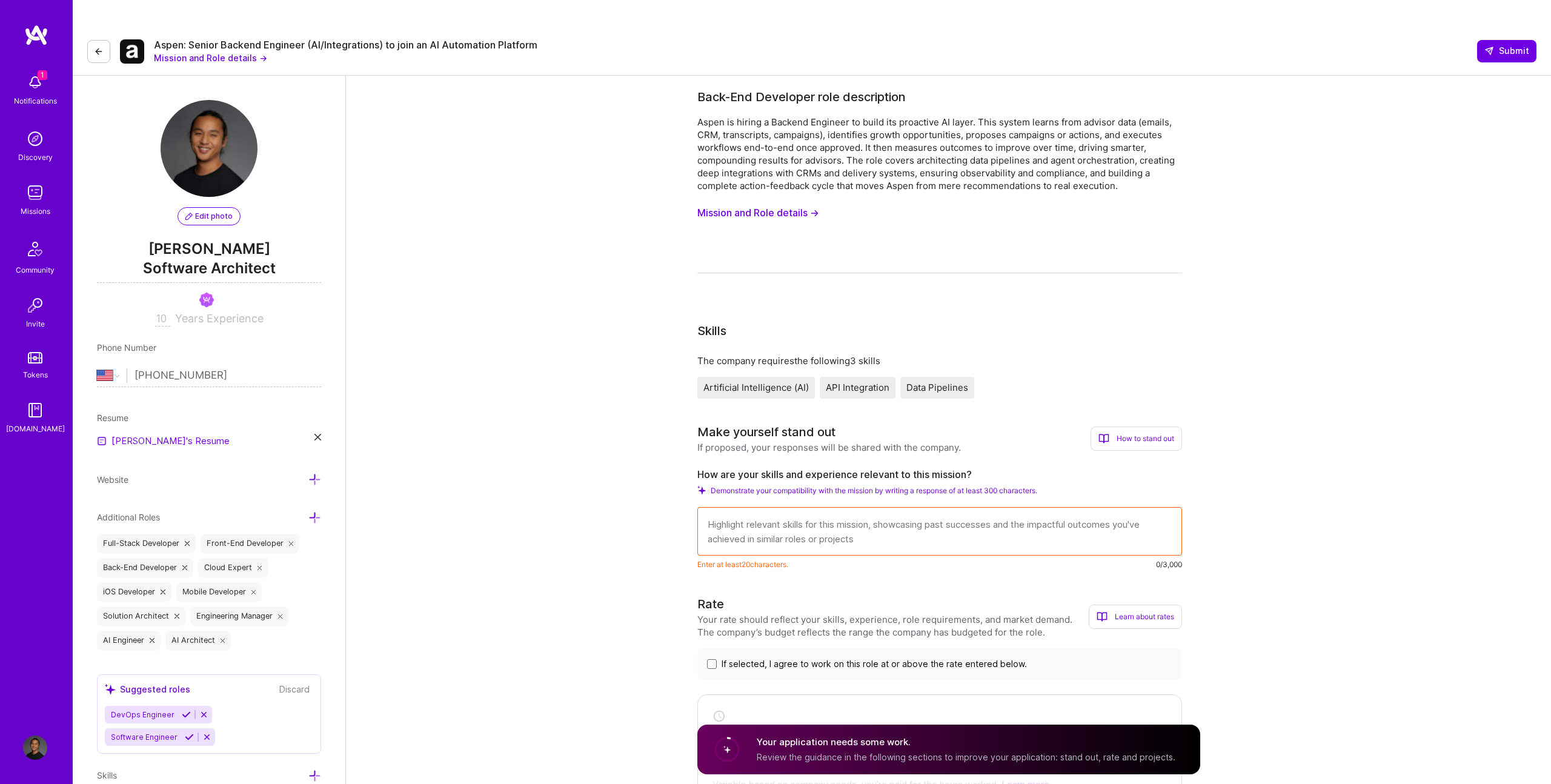
click at [775, 507] on textarea at bounding box center [940, 531] width 485 height 48
paste textarea "I’ve spent my career building AI-driven backend systems that turn data into act…"
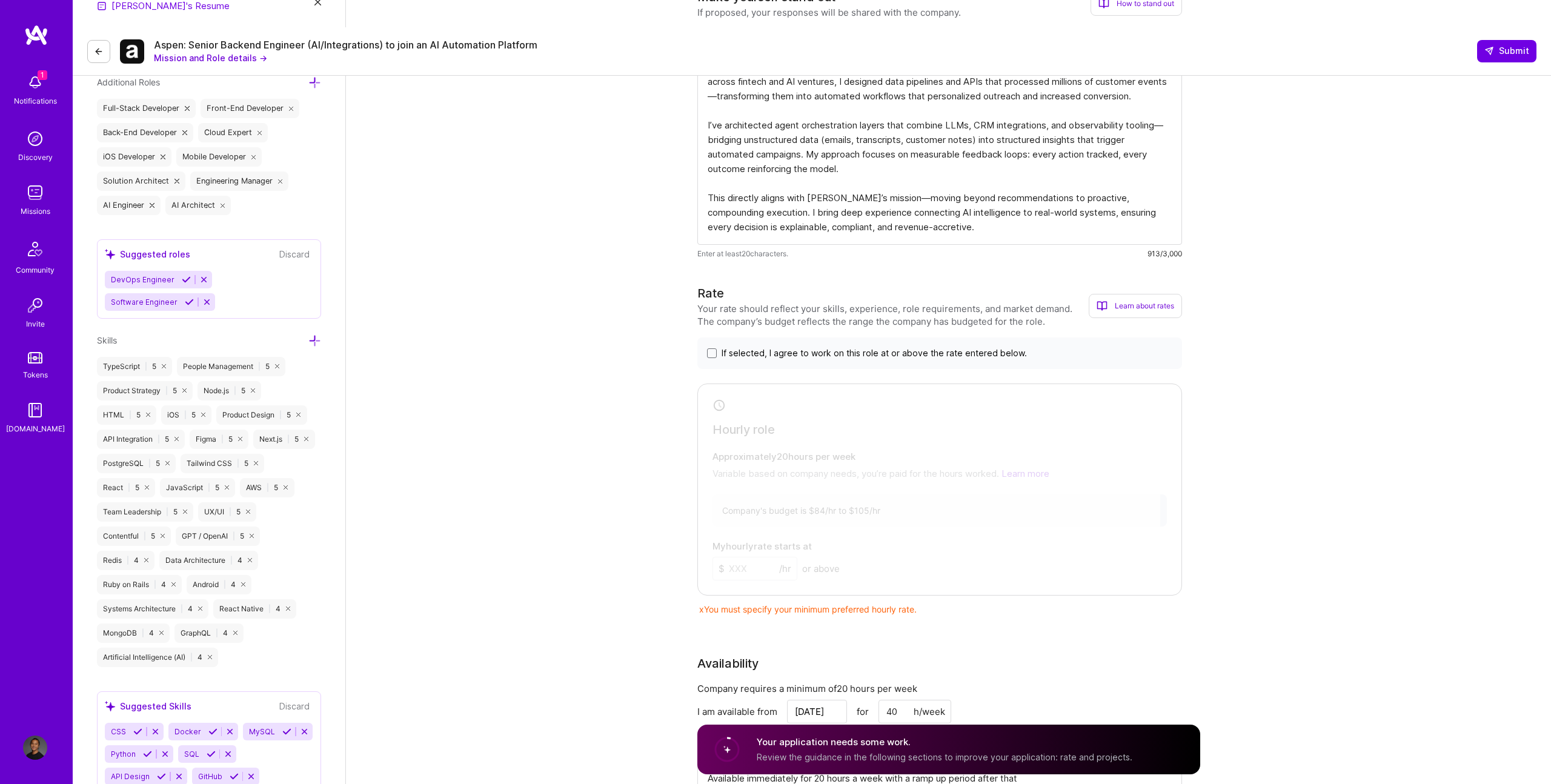
scroll to position [403, 0]
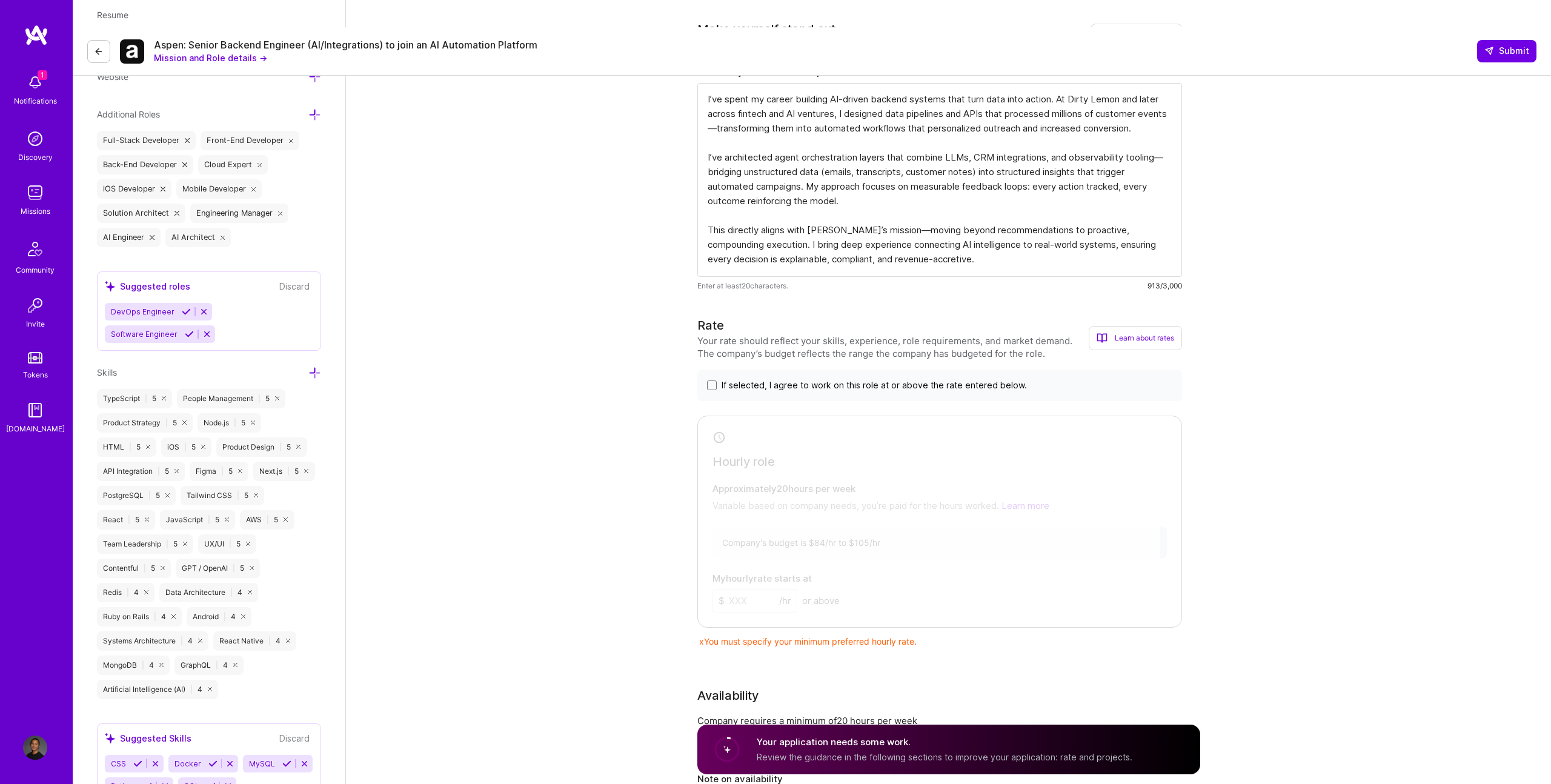
type textarea "I’ve spent my career building AI-driven backend systems that turn data into act…"
click at [775, 370] on div "If selected, I agree to work on this role at or above the rate entered below." at bounding box center [940, 386] width 485 height 31
click at [775, 379] on span "If selected, I agree to work on this role at or above the rate entered below." at bounding box center [874, 386] width 305 height 12
click at [0, 0] on input "If selected, I agree to work on this role at or above the rate entered below." at bounding box center [0, 0] width 0 height 0
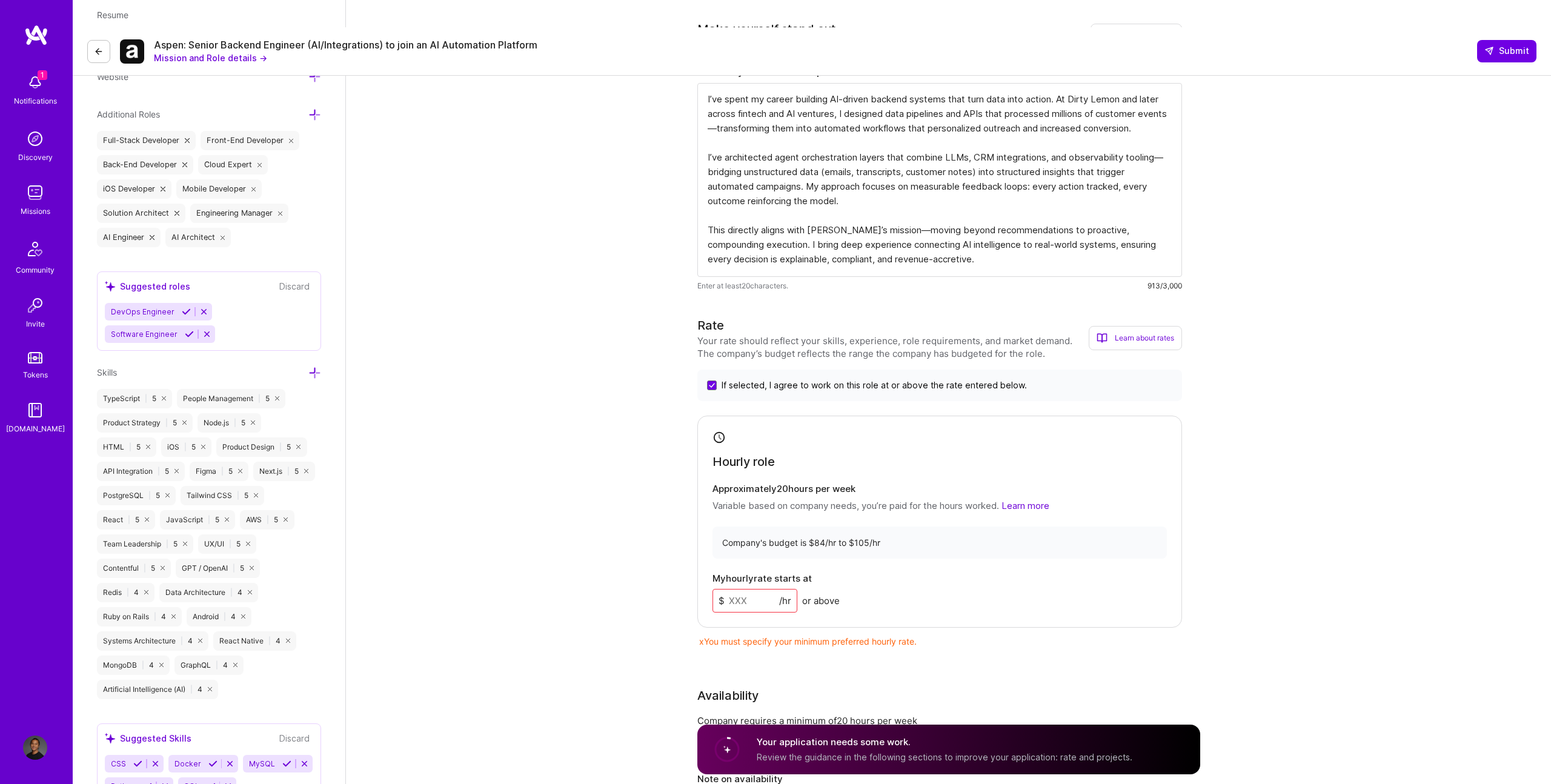
click at [757, 589] on input at bounding box center [755, 601] width 85 height 24
type input "105"
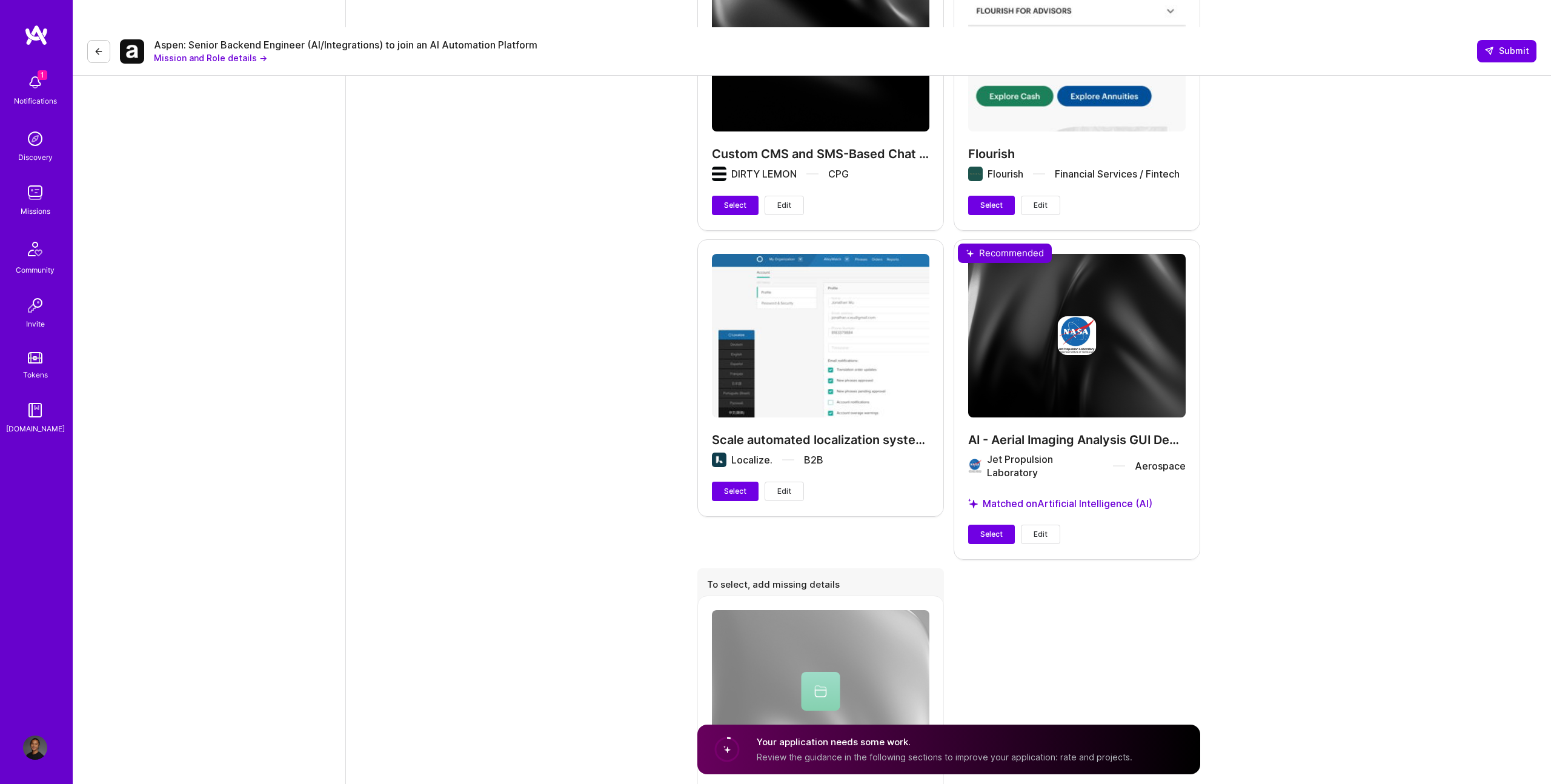
scroll to position [1988, 0]
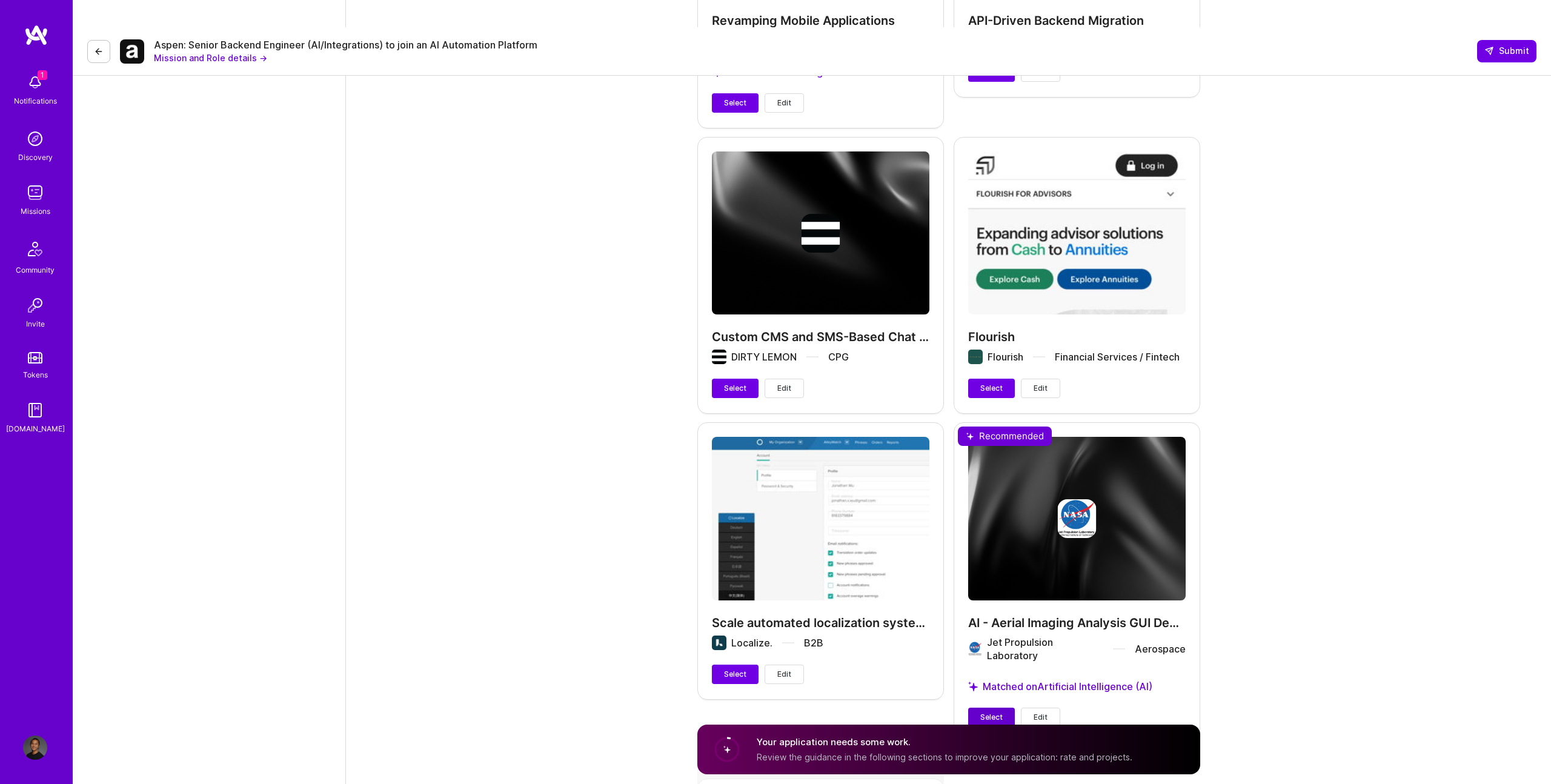
click at [775, 712] on span "Select" at bounding box center [991, 717] width 22 height 11
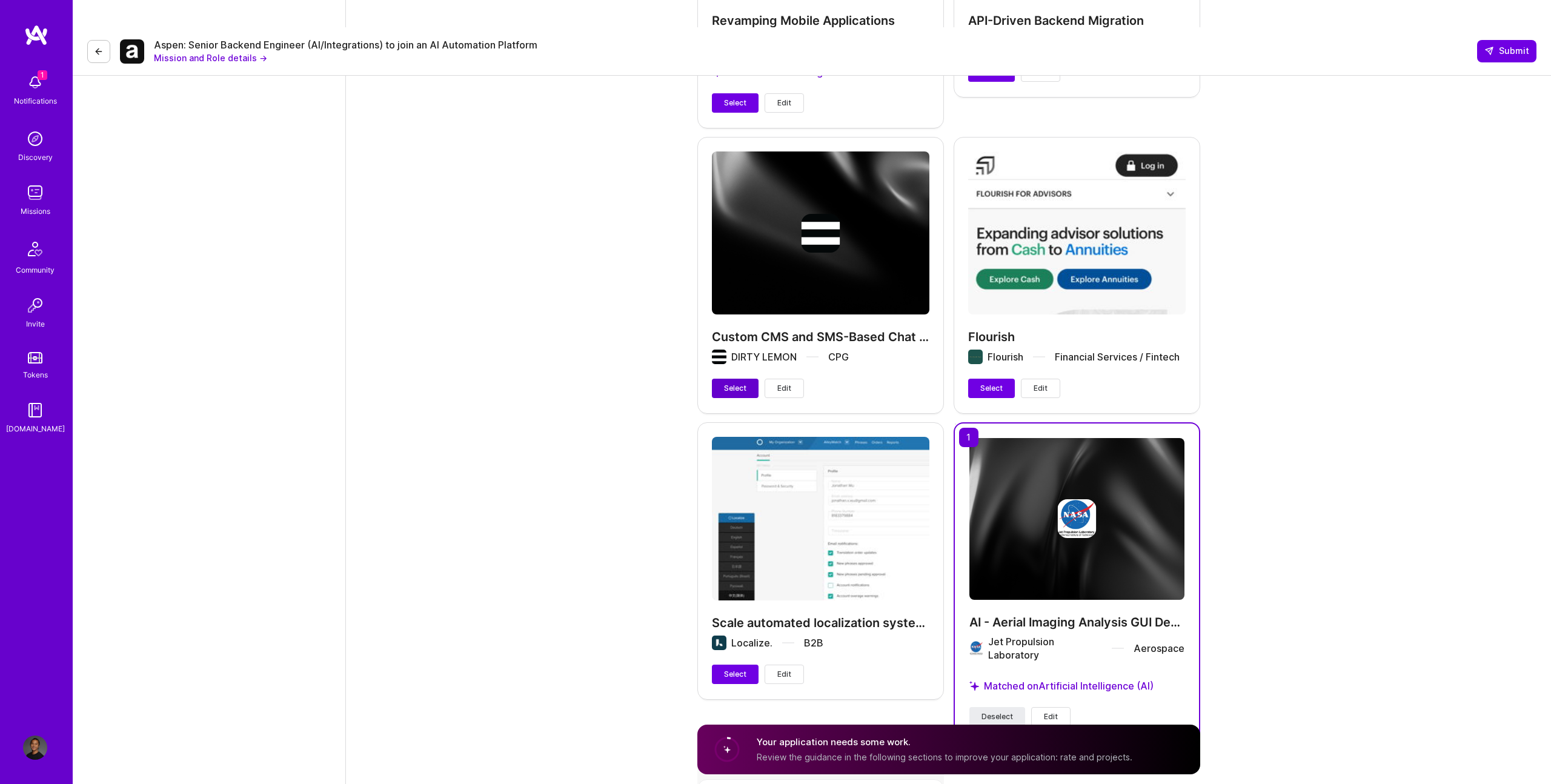
click at [730, 383] on span "Select" at bounding box center [735, 388] width 22 height 11
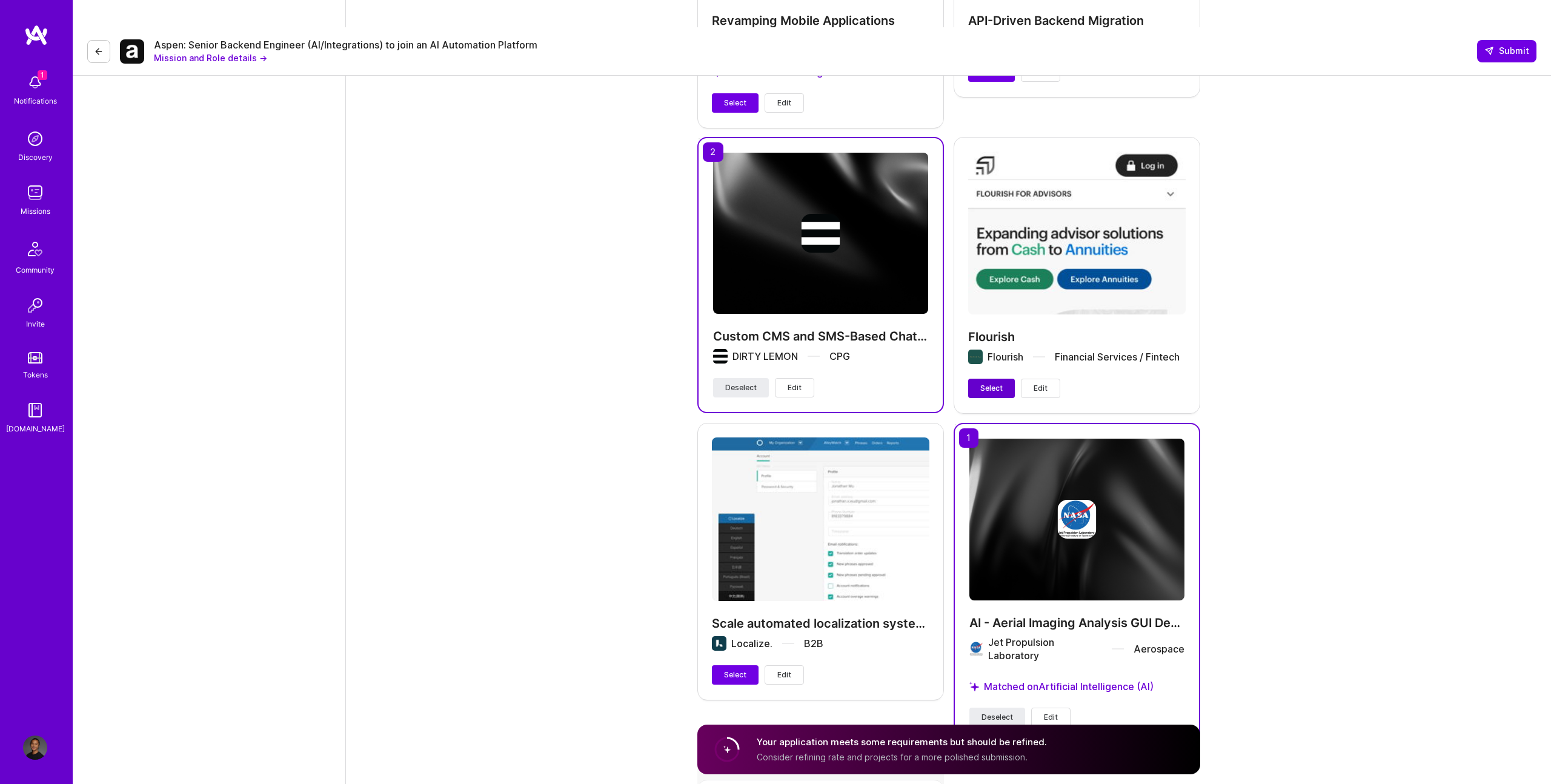
click at [775, 383] on span "Select" at bounding box center [991, 388] width 22 height 11
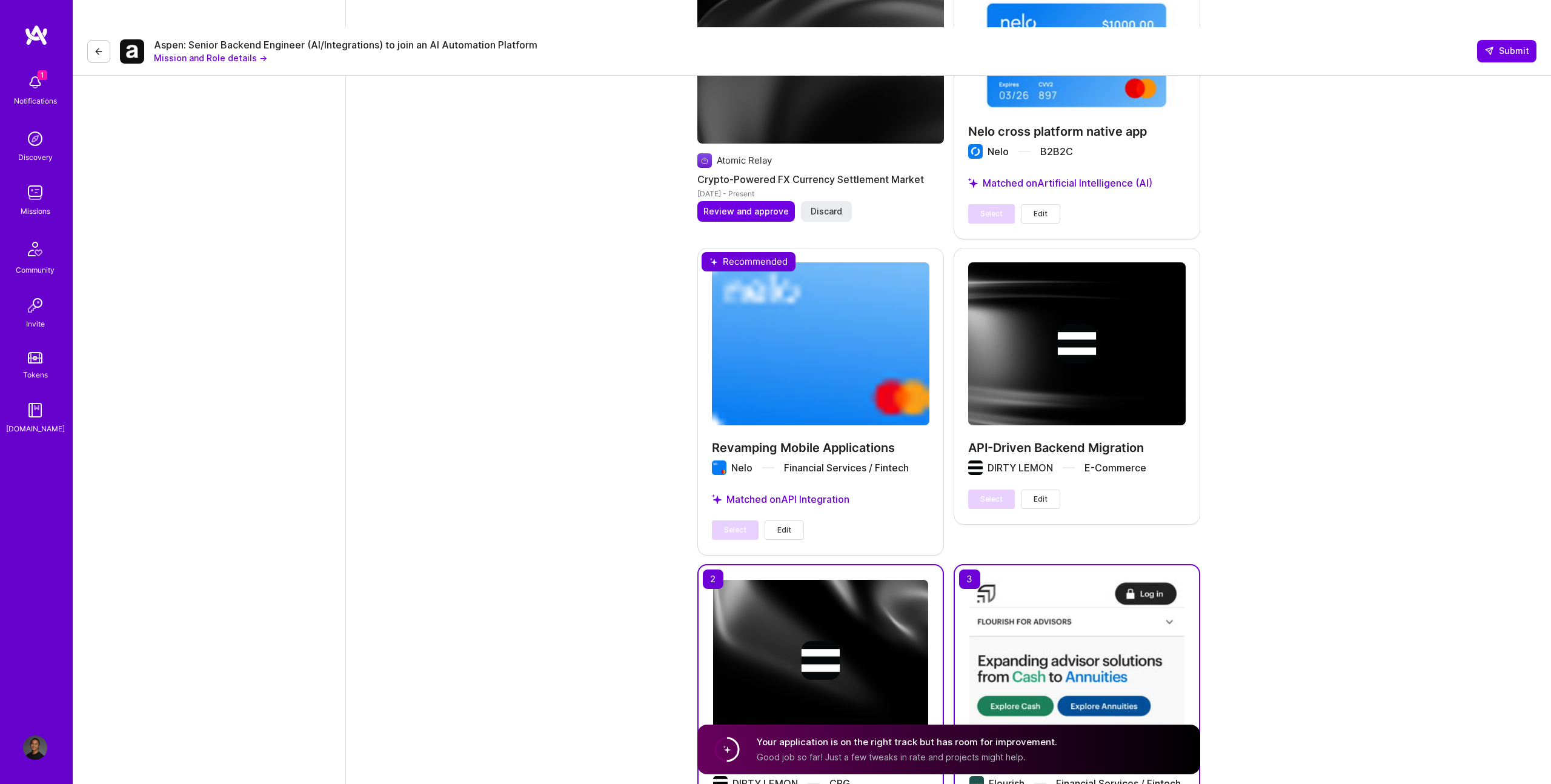
scroll to position [1558, 0]
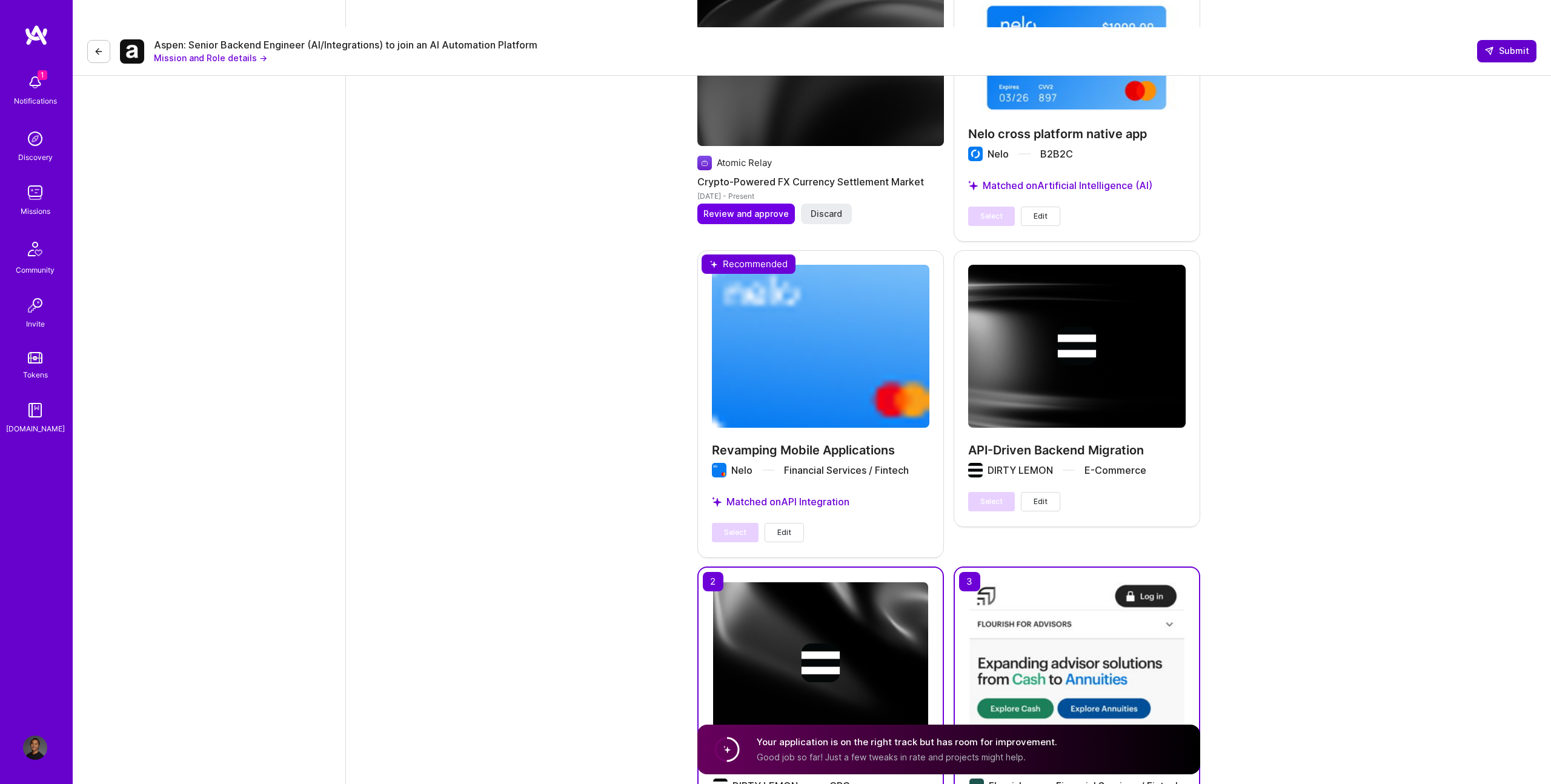
click at [775, 45] on span "Submit" at bounding box center [1507, 51] width 45 height 12
click at [775, 40] on button "Submit" at bounding box center [1507, 51] width 59 height 22
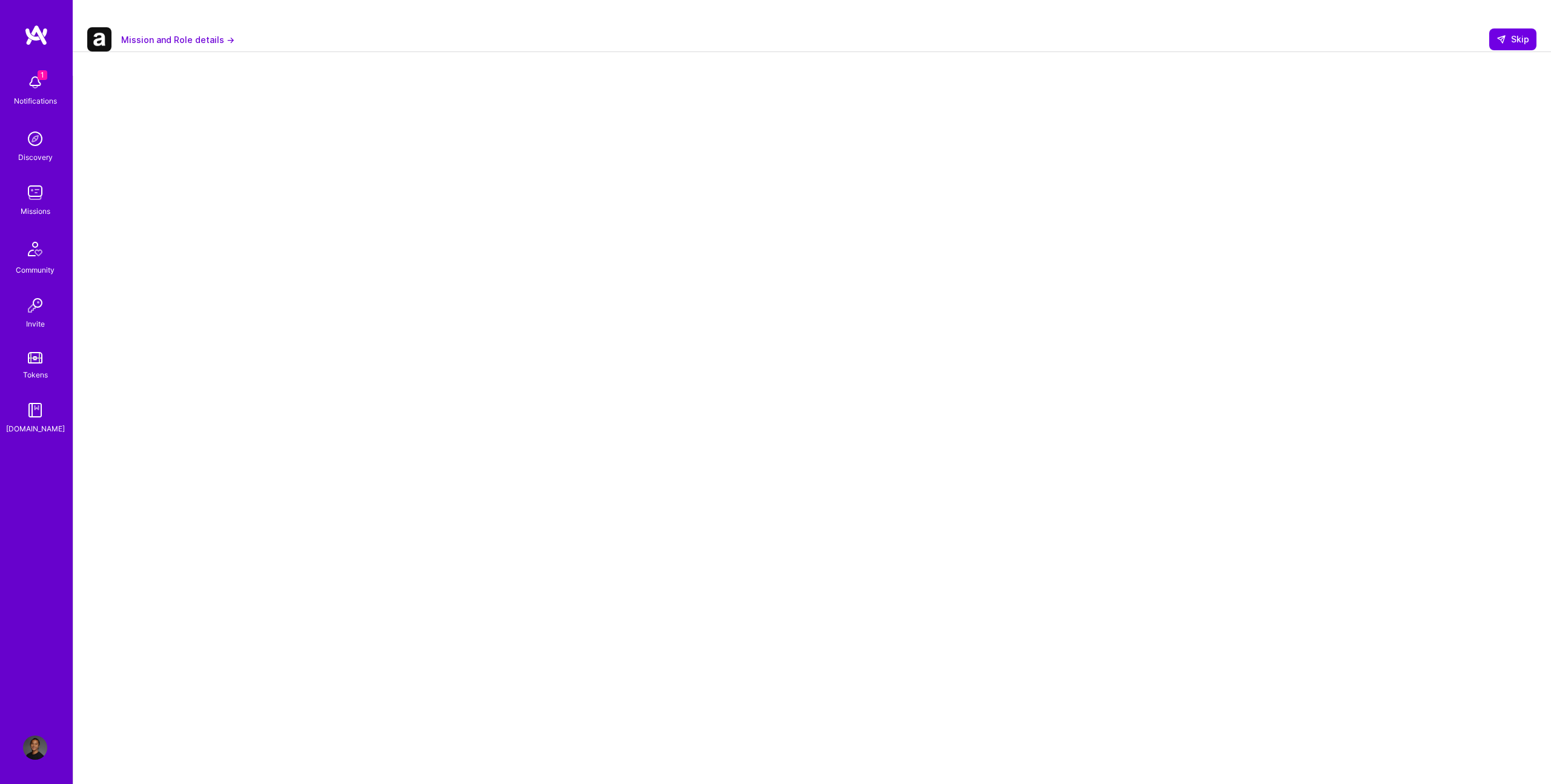
click at [775, 27] on div "Mission and Role details → Skip" at bounding box center [812, 40] width 1479 height 25
click at [775, 33] on span "Skip" at bounding box center [1513, 40] width 33 height 12
select select "US"
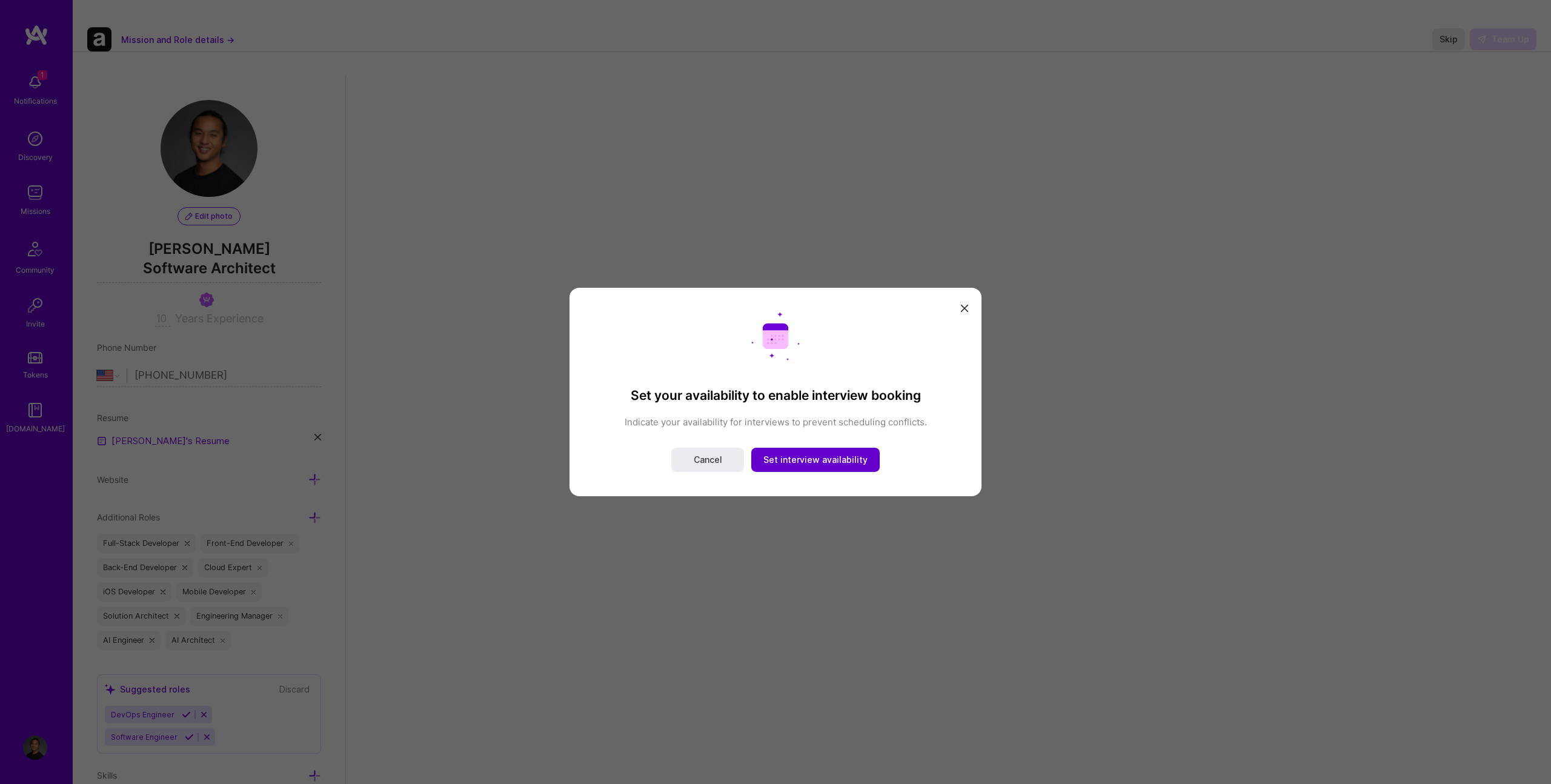
click at [775, 470] on button "Set interview availability" at bounding box center [815, 460] width 129 height 25
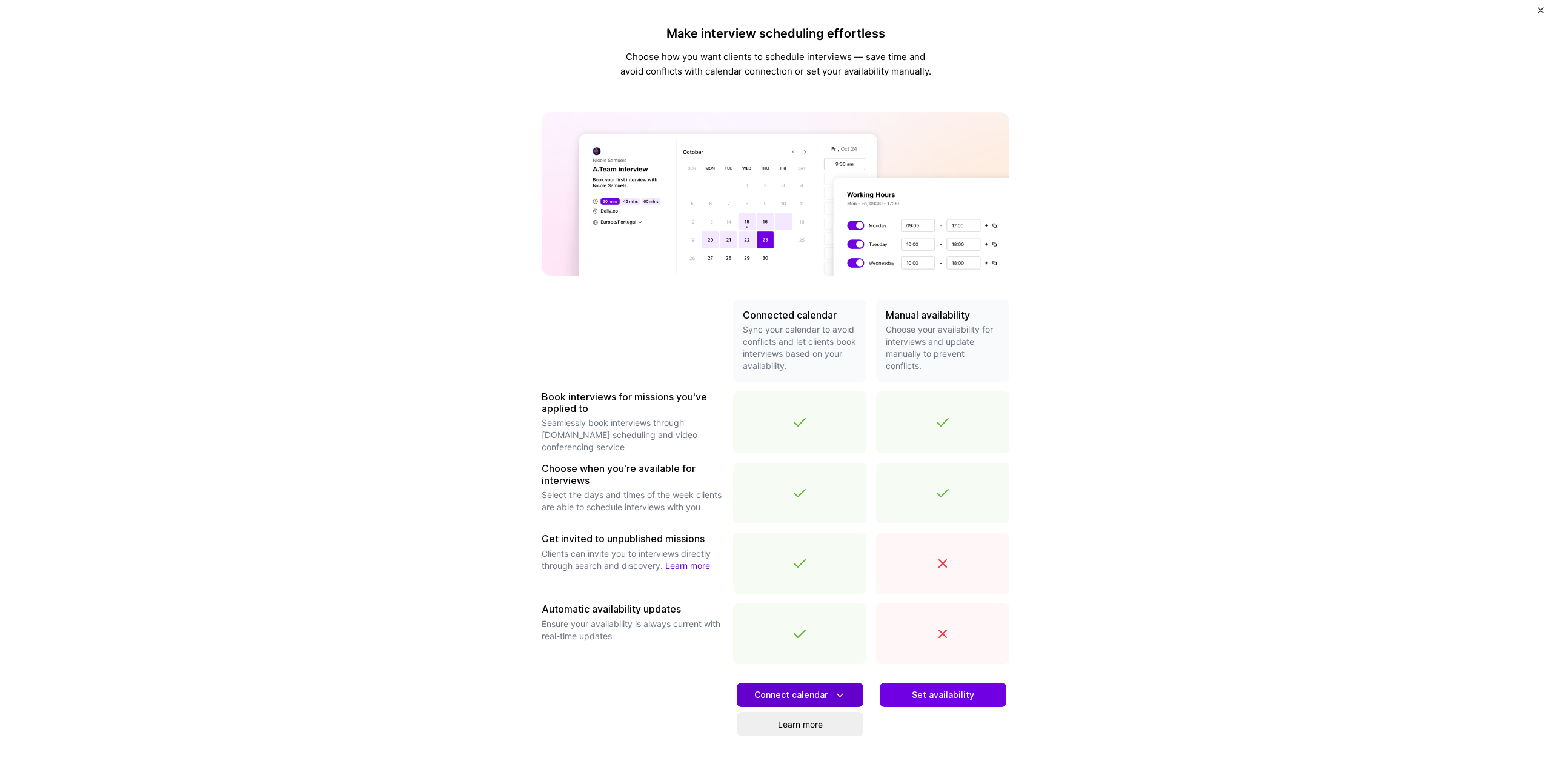
click at [775, 700] on button "Connect calendar" at bounding box center [800, 695] width 127 height 25
click at [775, 725] on button "Google calendar" at bounding box center [784, 729] width 157 height 32
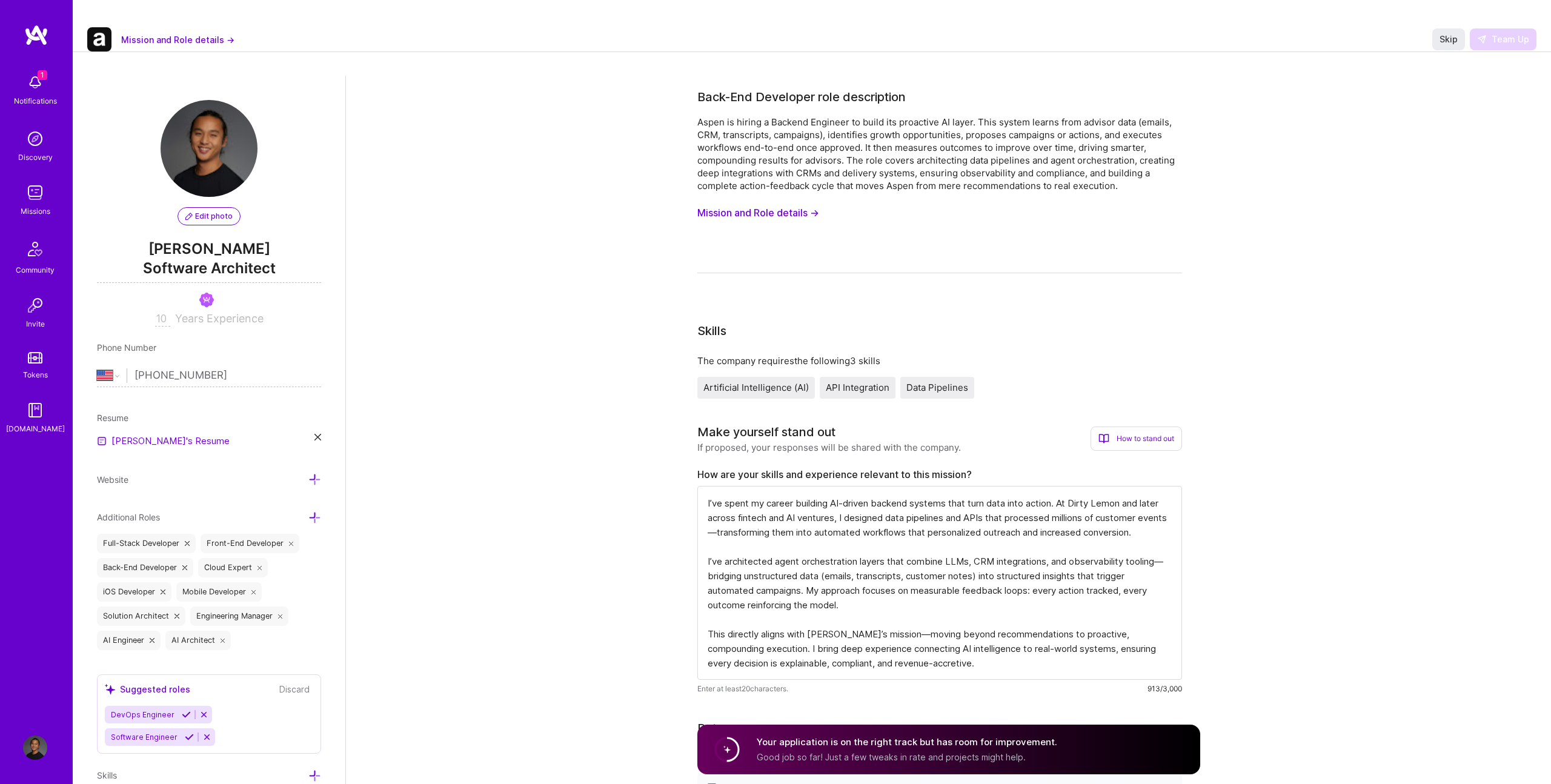
scroll to position [1, 0]
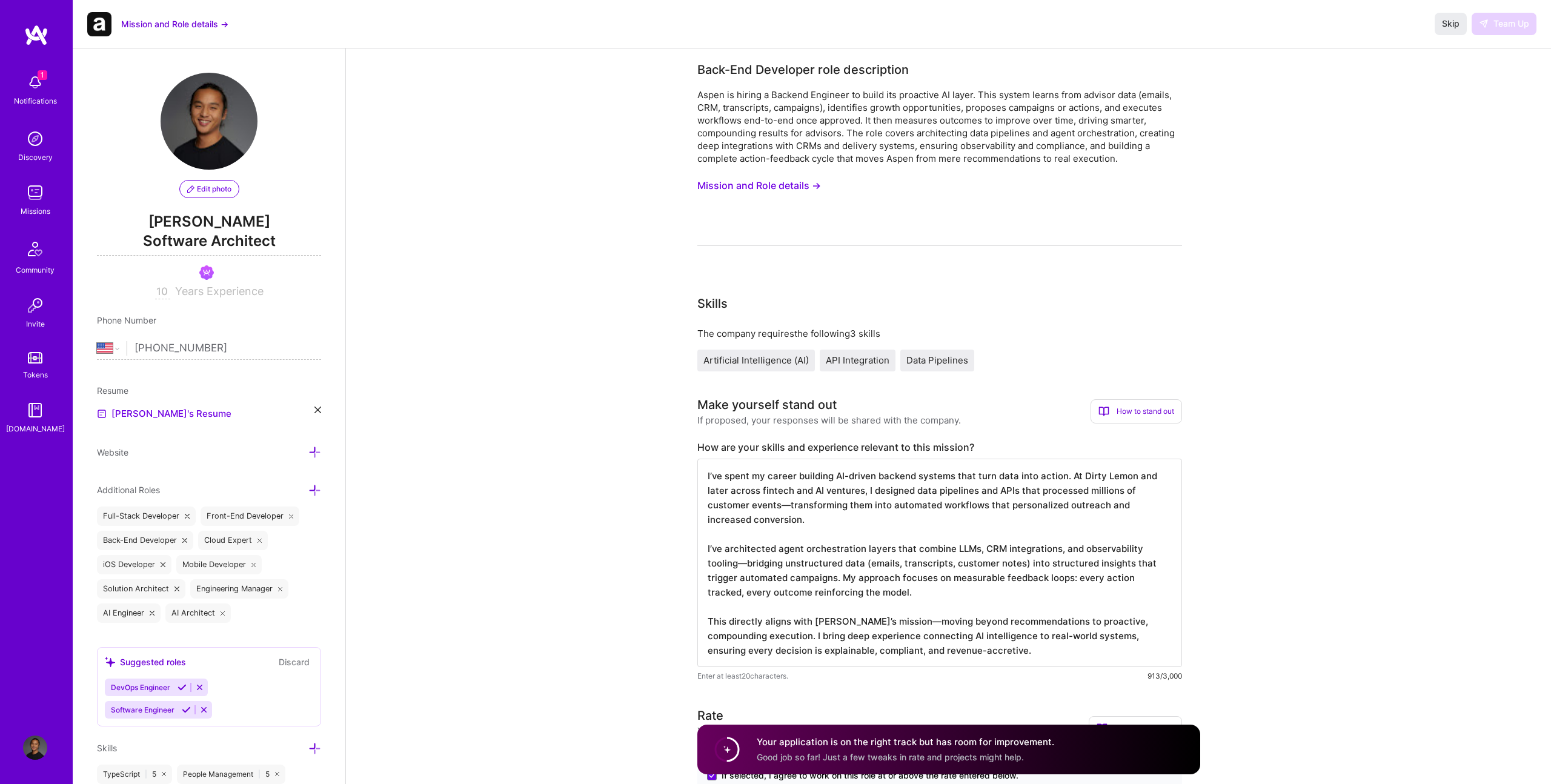
select select "US"
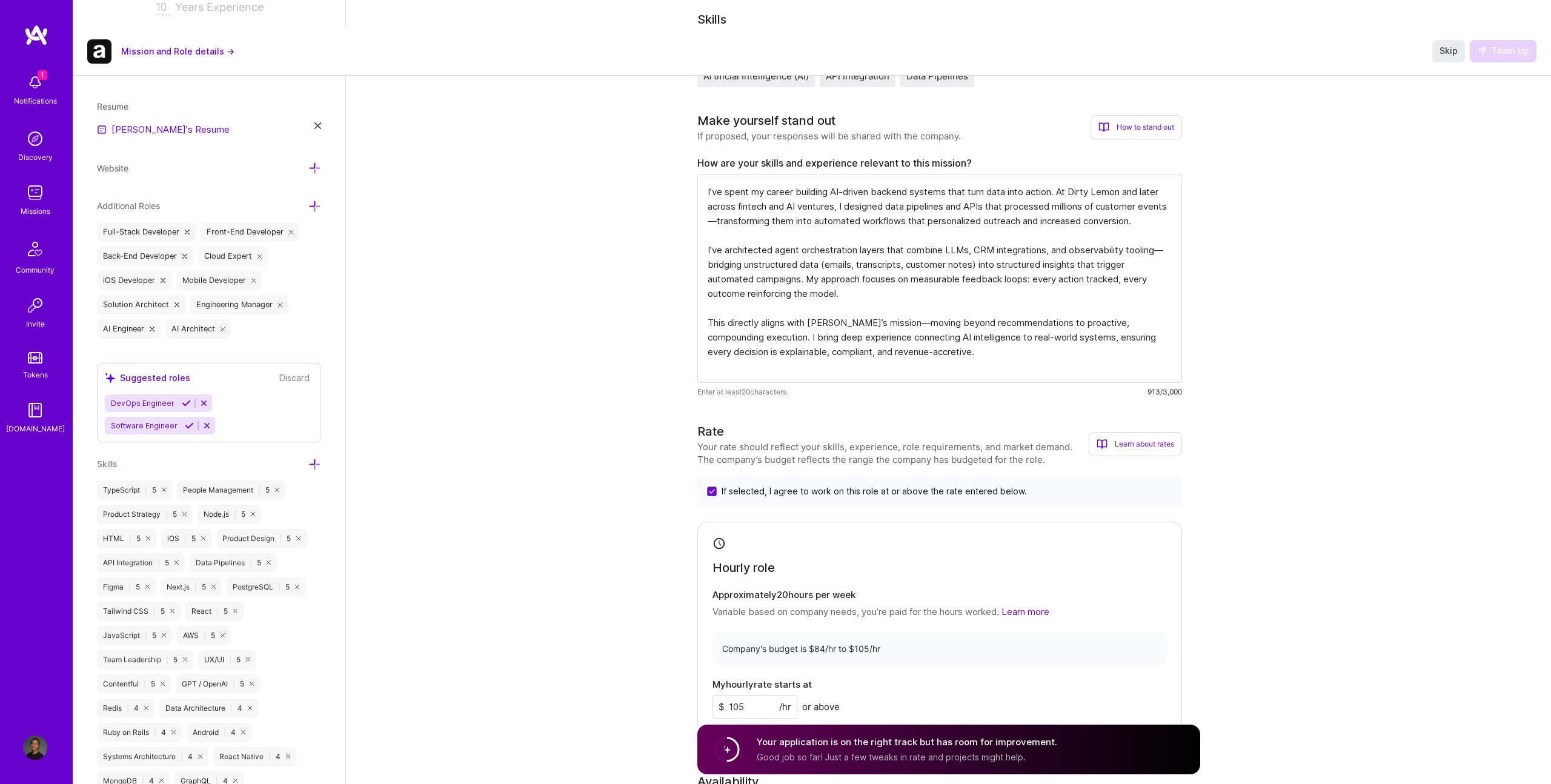
scroll to position [176, 0]
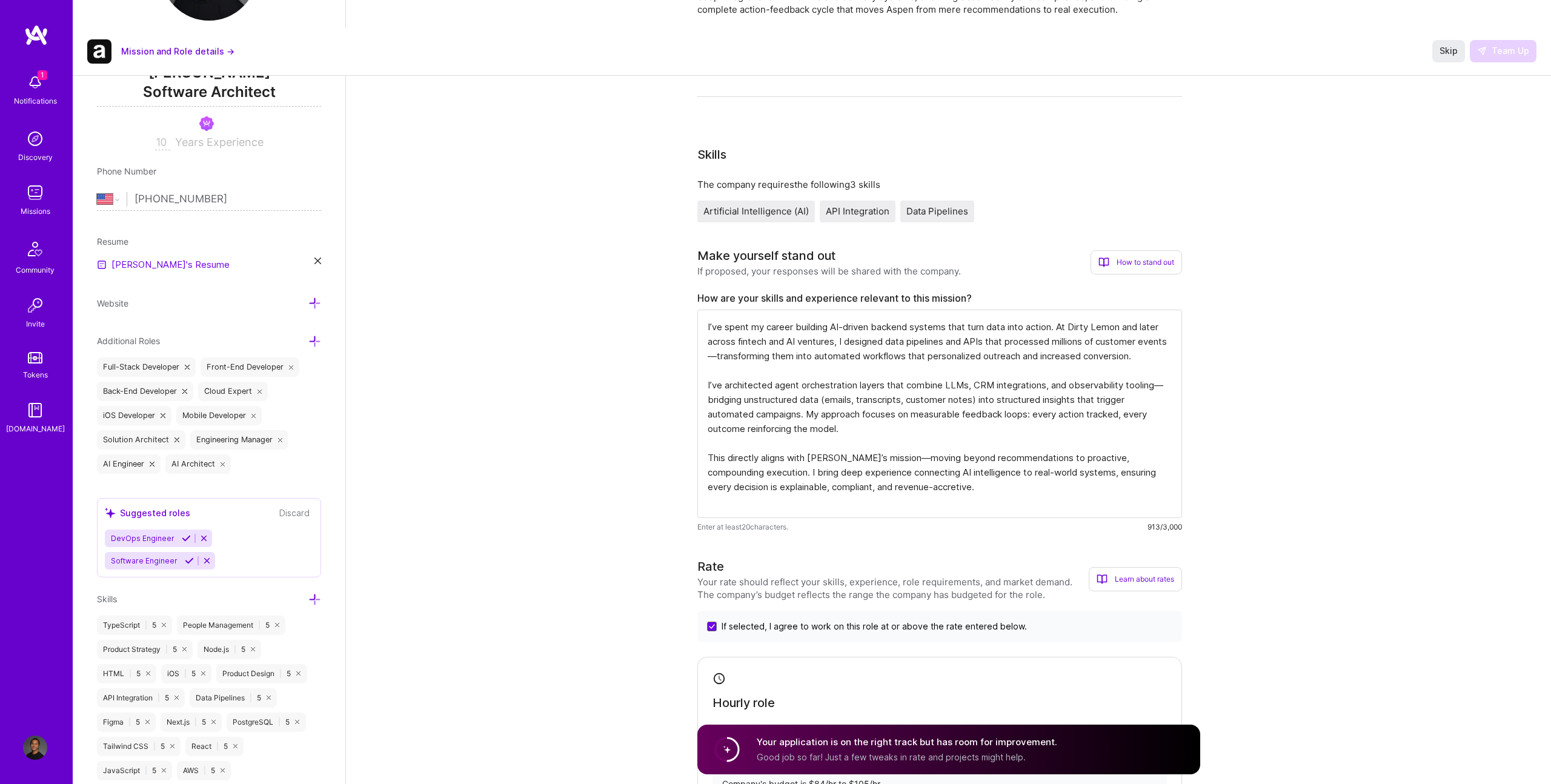
click at [838, 332] on textarea "I’ve spent my career building AI-driven backend systems that turn data into act…" at bounding box center [940, 414] width 485 height 208
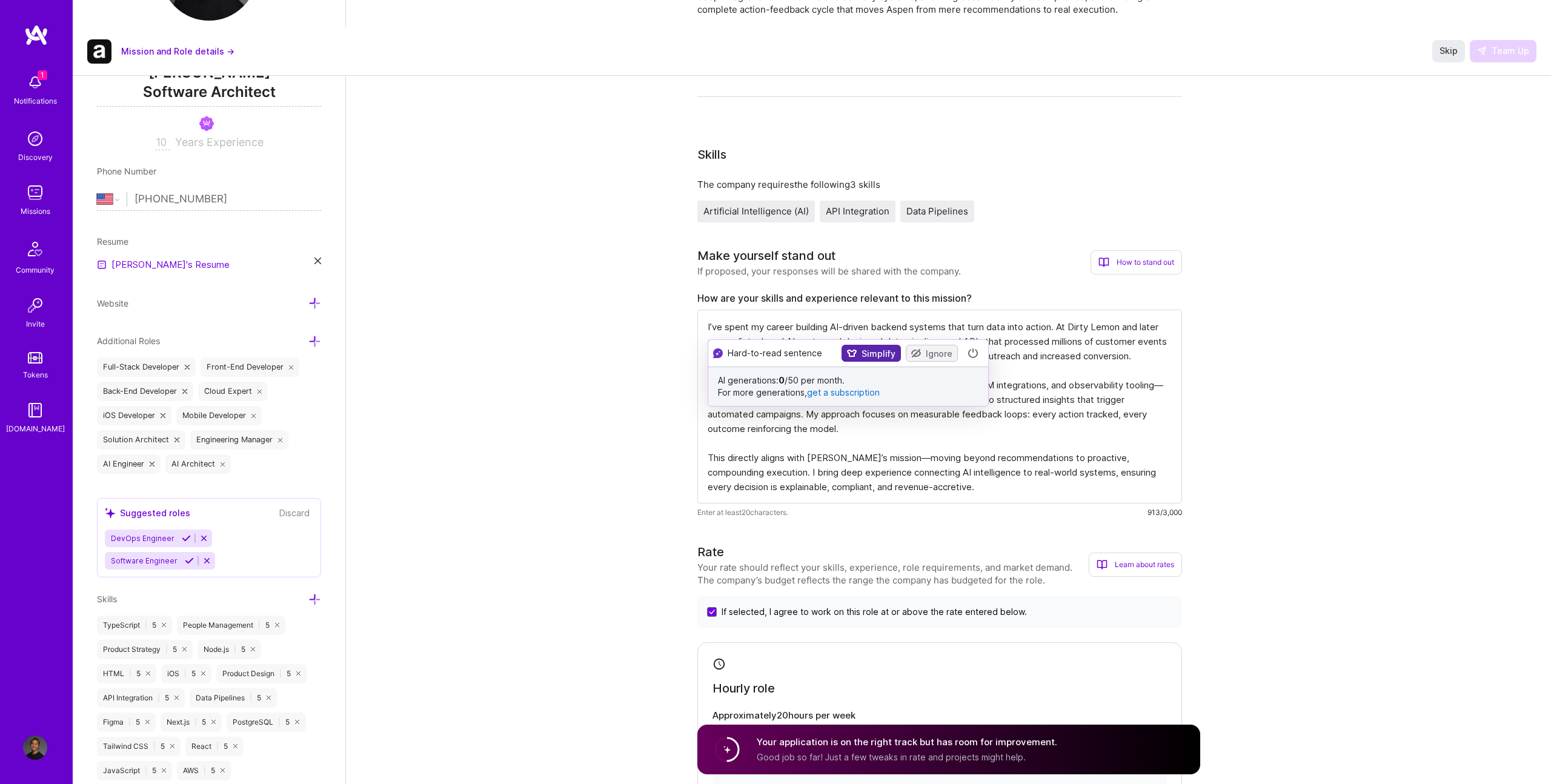
click at [863, 354] on button "Simplify" at bounding box center [871, 353] width 59 height 17
